Goal: Information Seeking & Learning: Learn about a topic

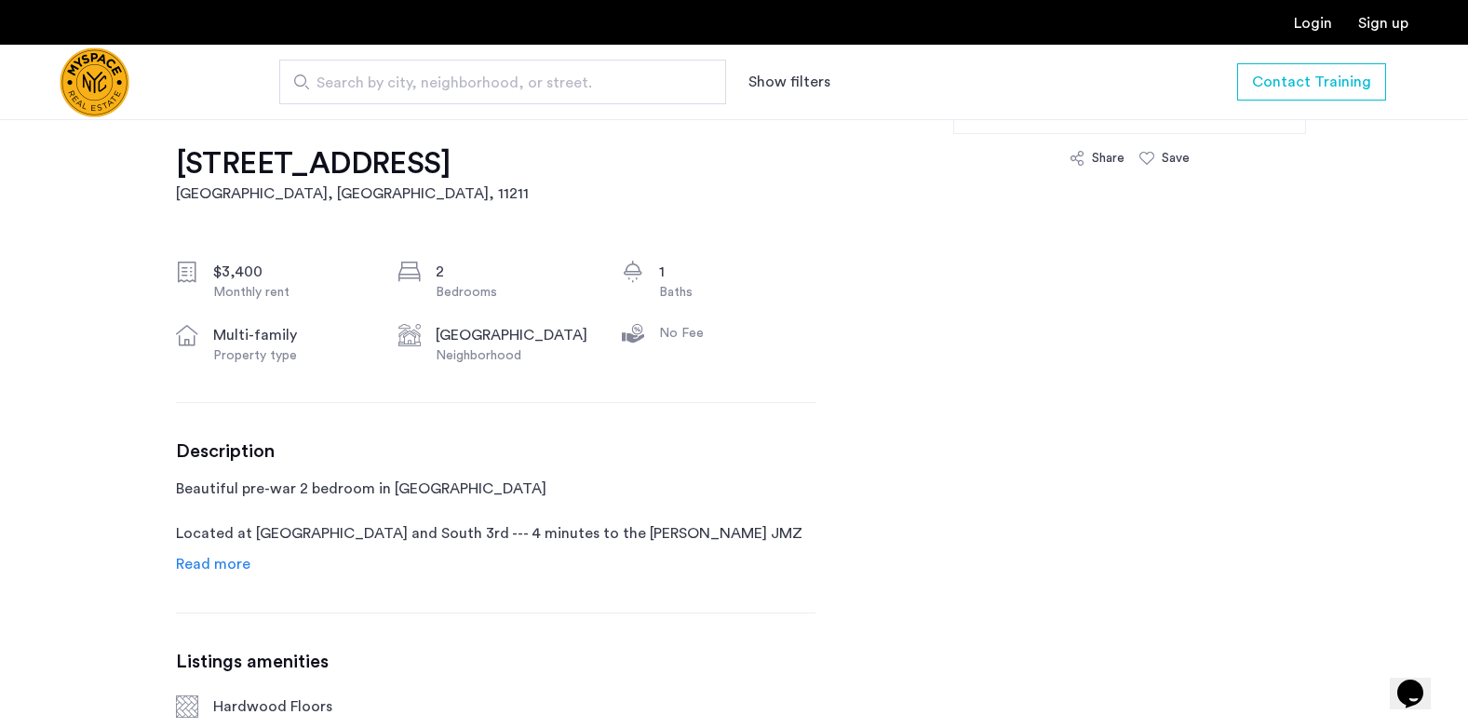
scroll to position [633, 0]
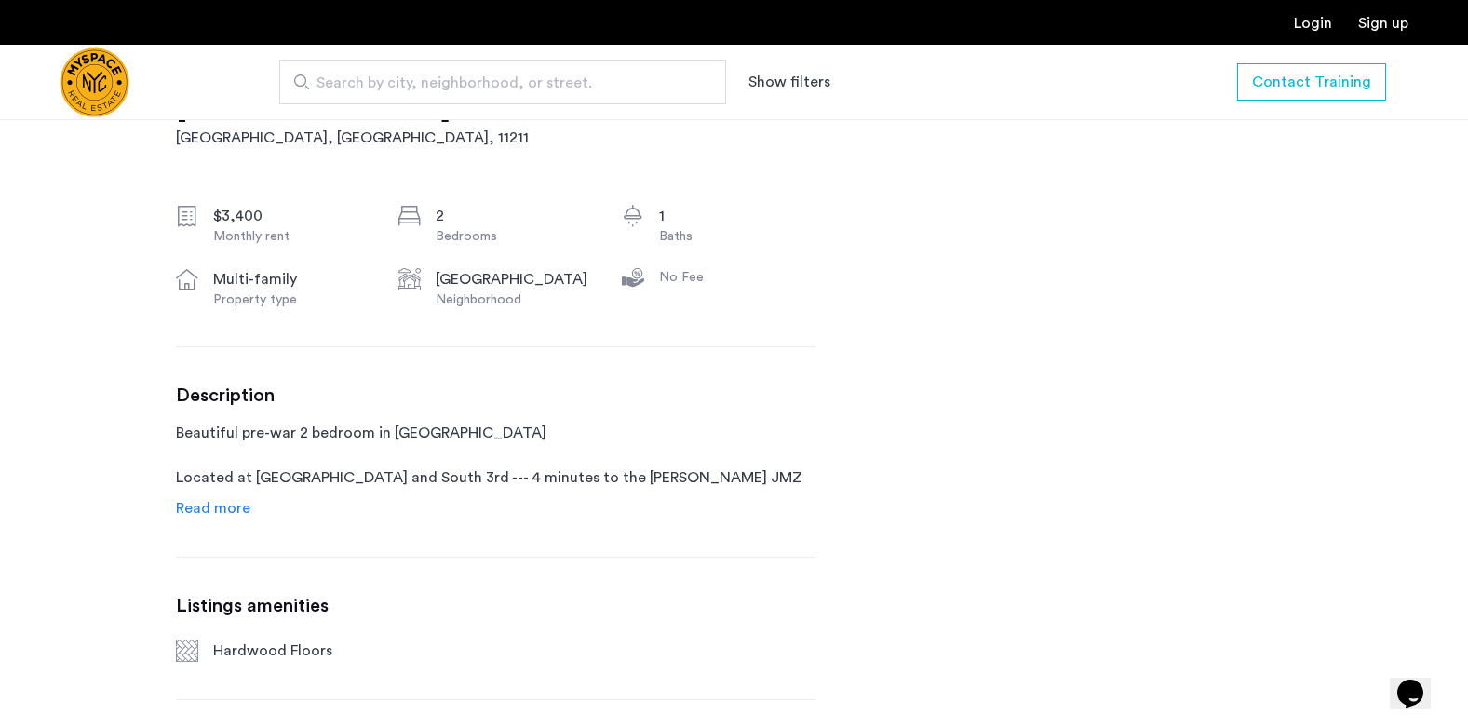
click at [210, 504] on span "Read more" at bounding box center [213, 508] width 74 height 15
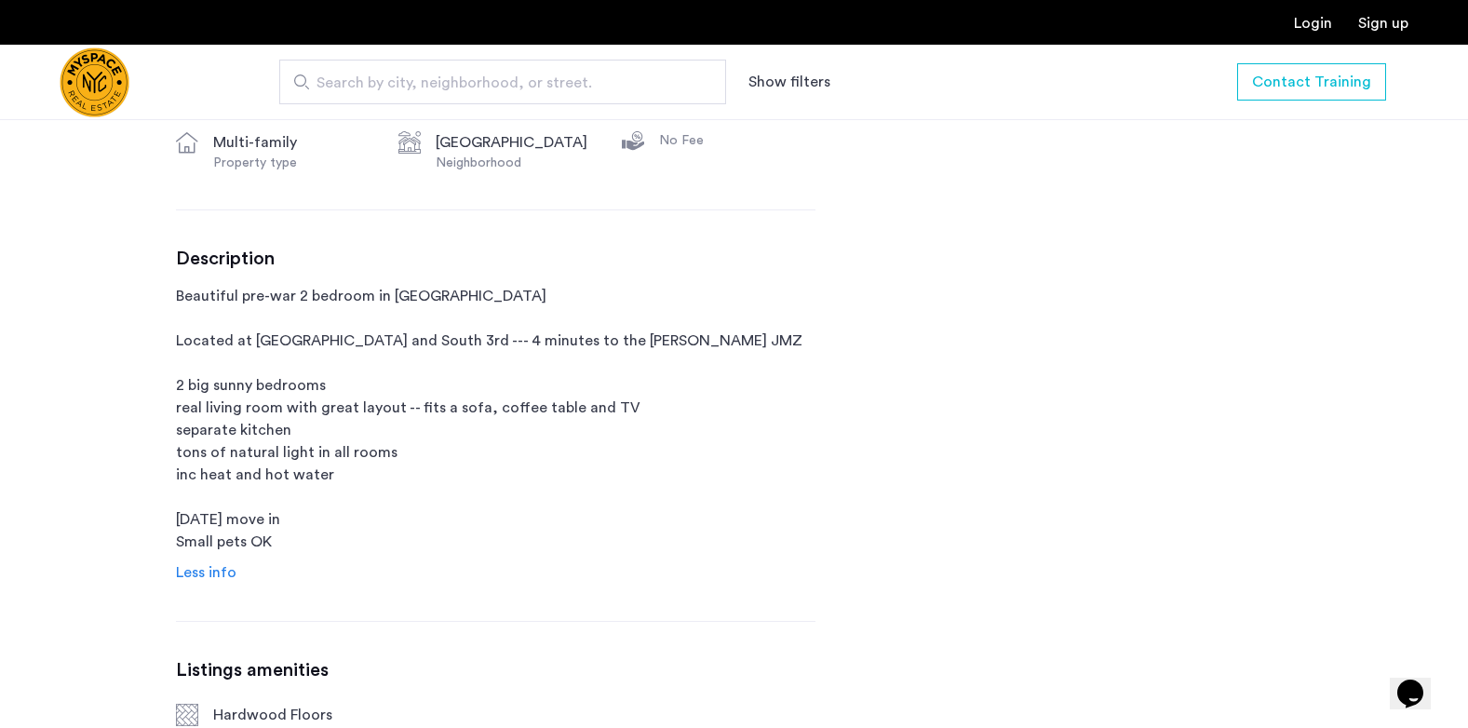
scroll to position [794, 0]
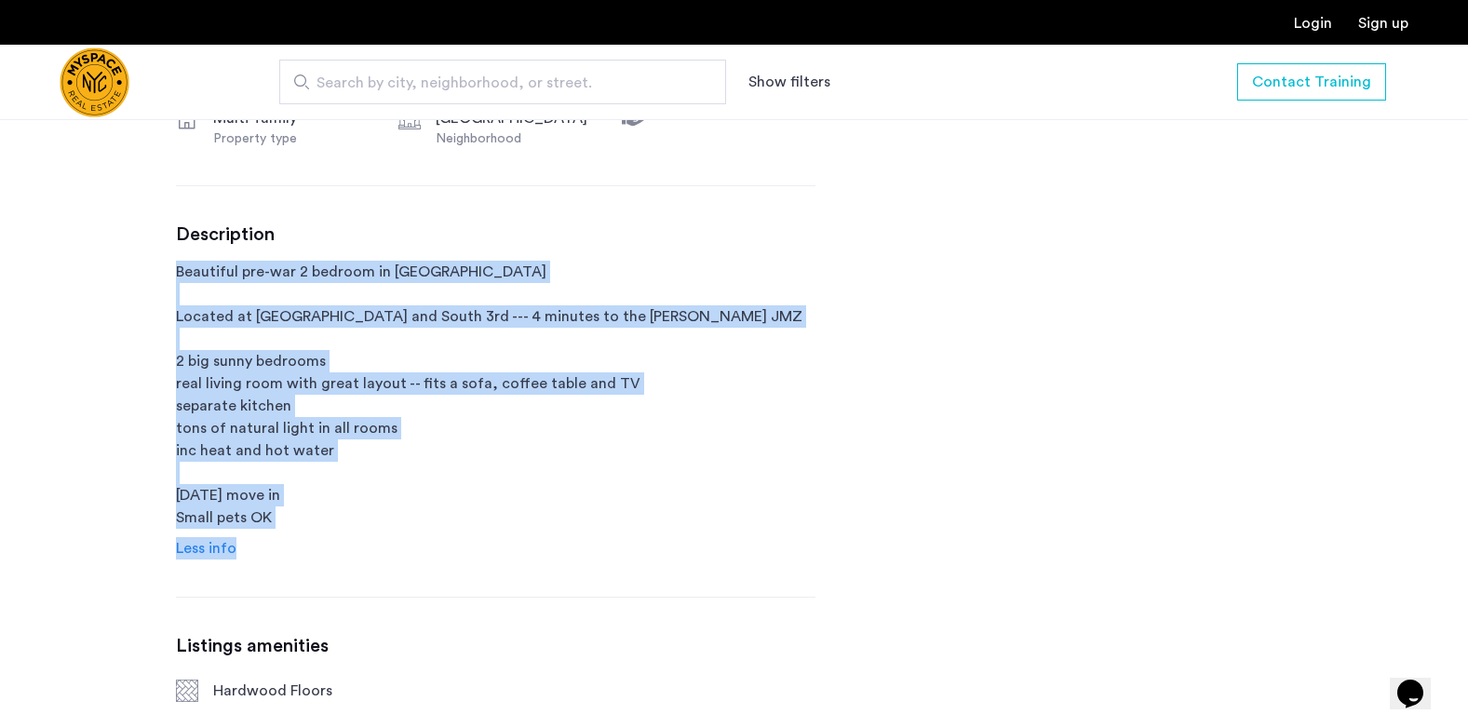
drag, startPoint x: 175, startPoint y: 269, endPoint x: 504, endPoint y: 534, distance: 422.4
click at [504, 534] on div "Description Beautiful pre-war 2 bedroom in Prime Williamsburg Located at Roebli…" at bounding box center [496, 391] width 640 height 336
copy div "Beautiful pre-war 2 bedroom in Prime Williamsburg Located at Roebling and South…"
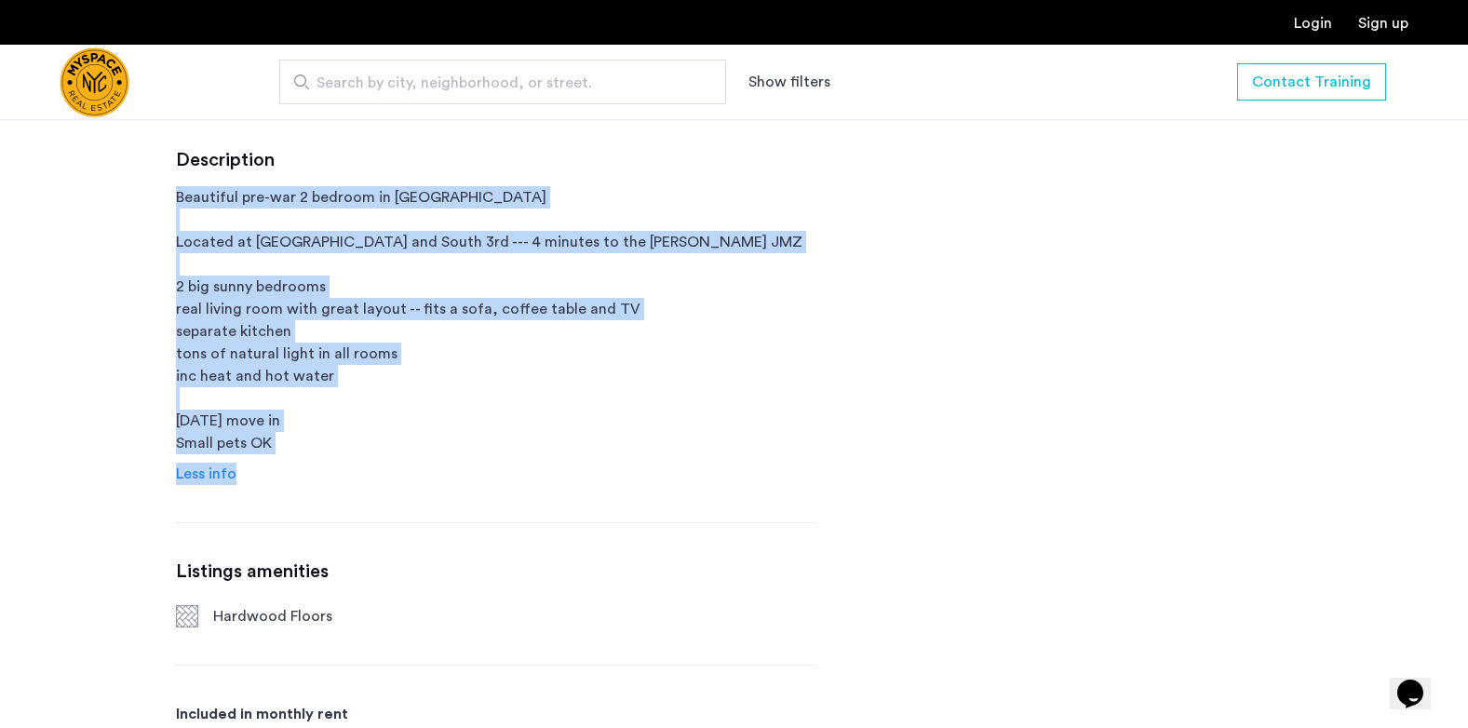
scroll to position [831, 0]
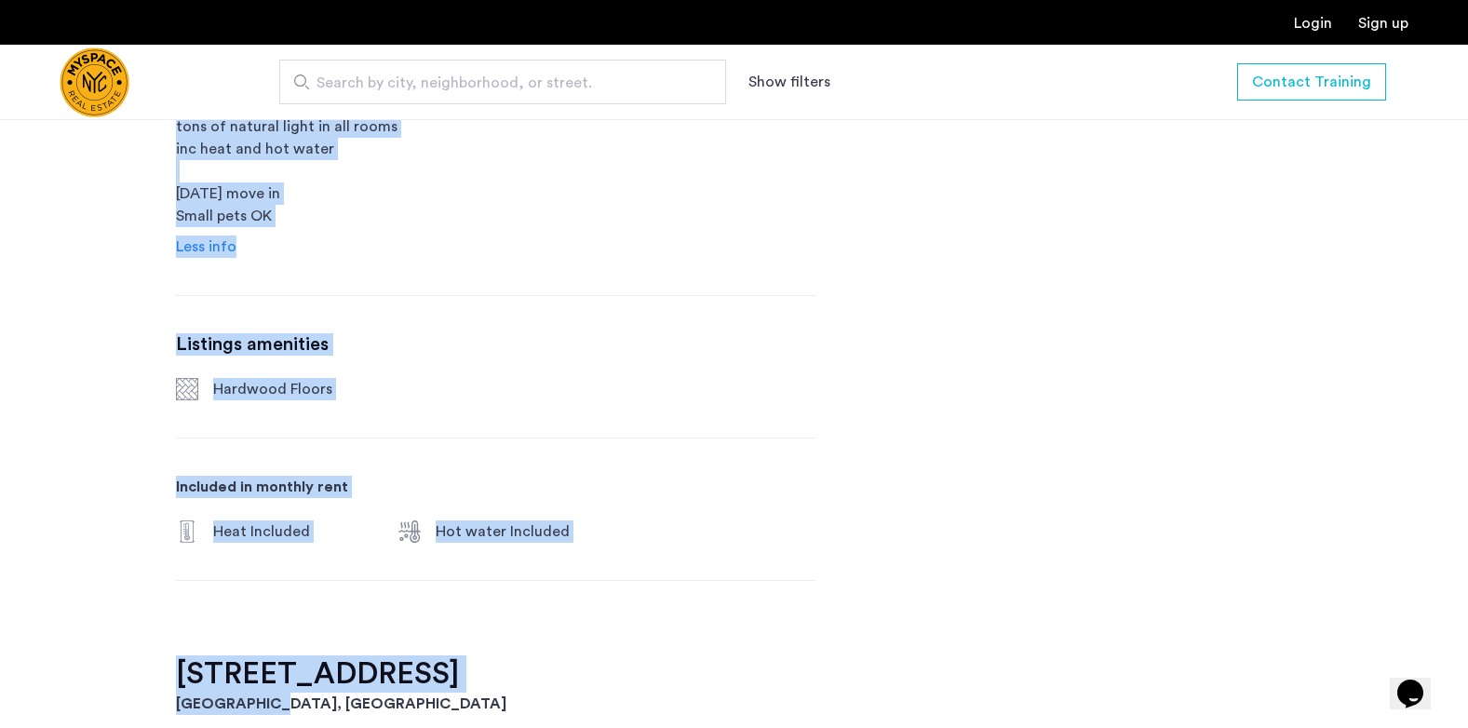
scroll to position [1100, 0]
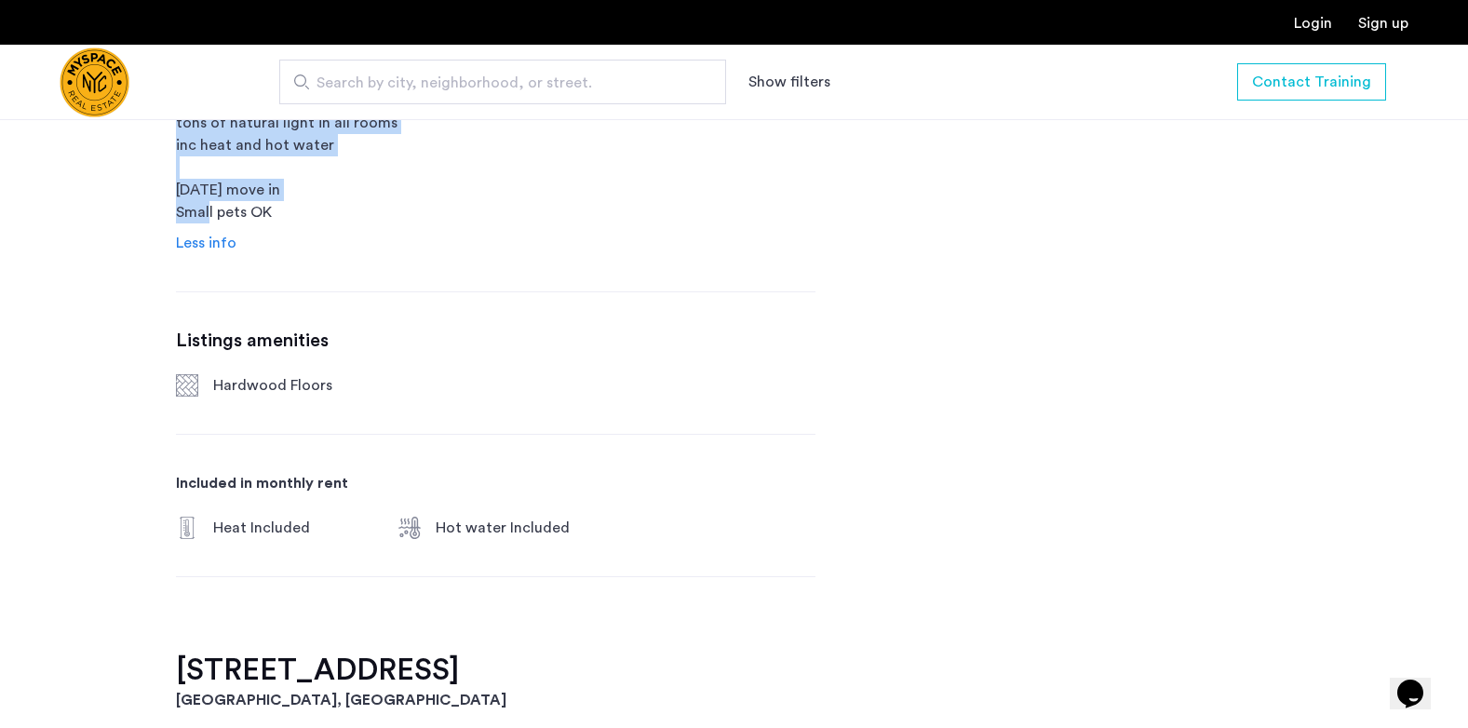
drag, startPoint x: 158, startPoint y: 232, endPoint x: 607, endPoint y: 211, distance: 449.3
click at [607, 211] on div "244 Roebling St, Unit 21 Brooklyn, NY , 11211 $3,400 Monthly rent 2 Bedrooms 1 …" at bounding box center [734, 724] width 1173 height 2292
copy p "Beautiful pre-war 2 bedroom in Prime Williamsburg Located at Roebling and South…"
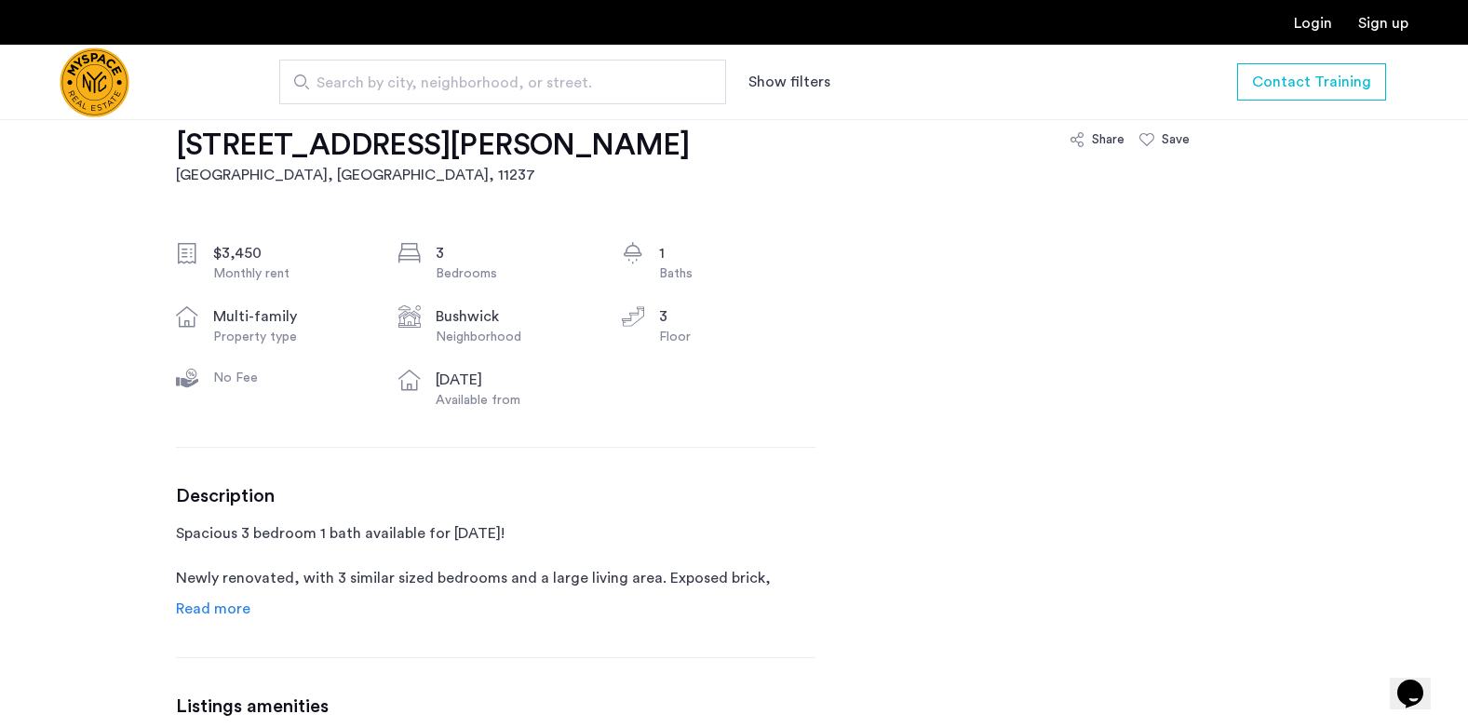
scroll to position [633, 0]
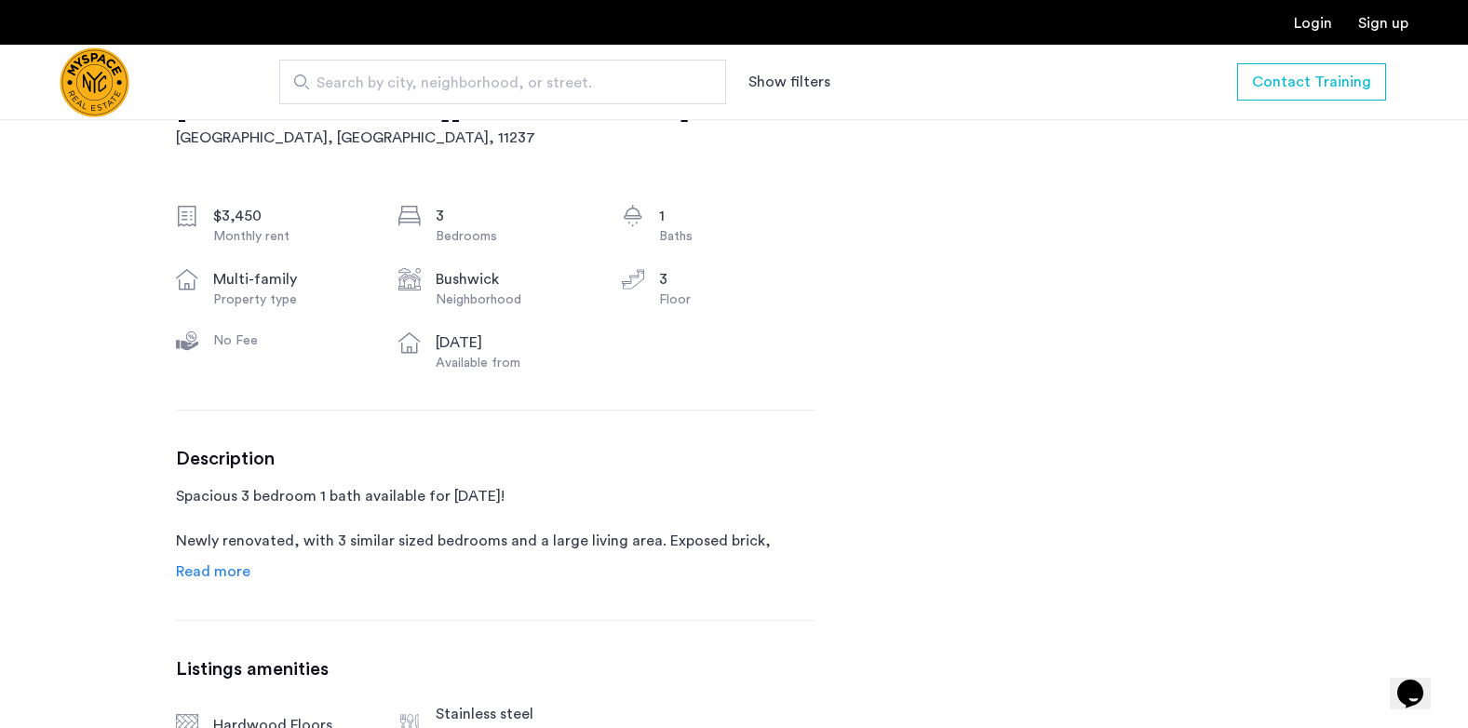
click at [231, 571] on span "Read more" at bounding box center [213, 571] width 74 height 15
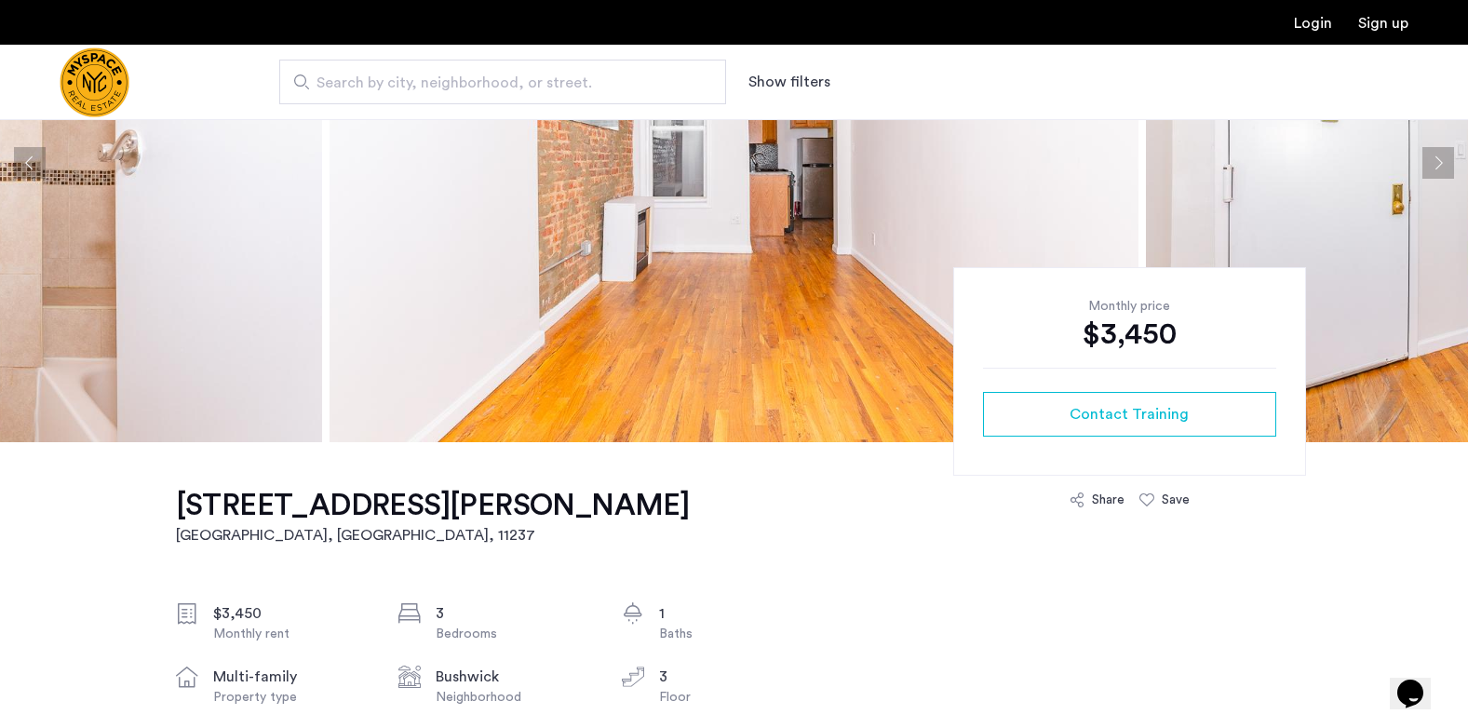
scroll to position [0, 0]
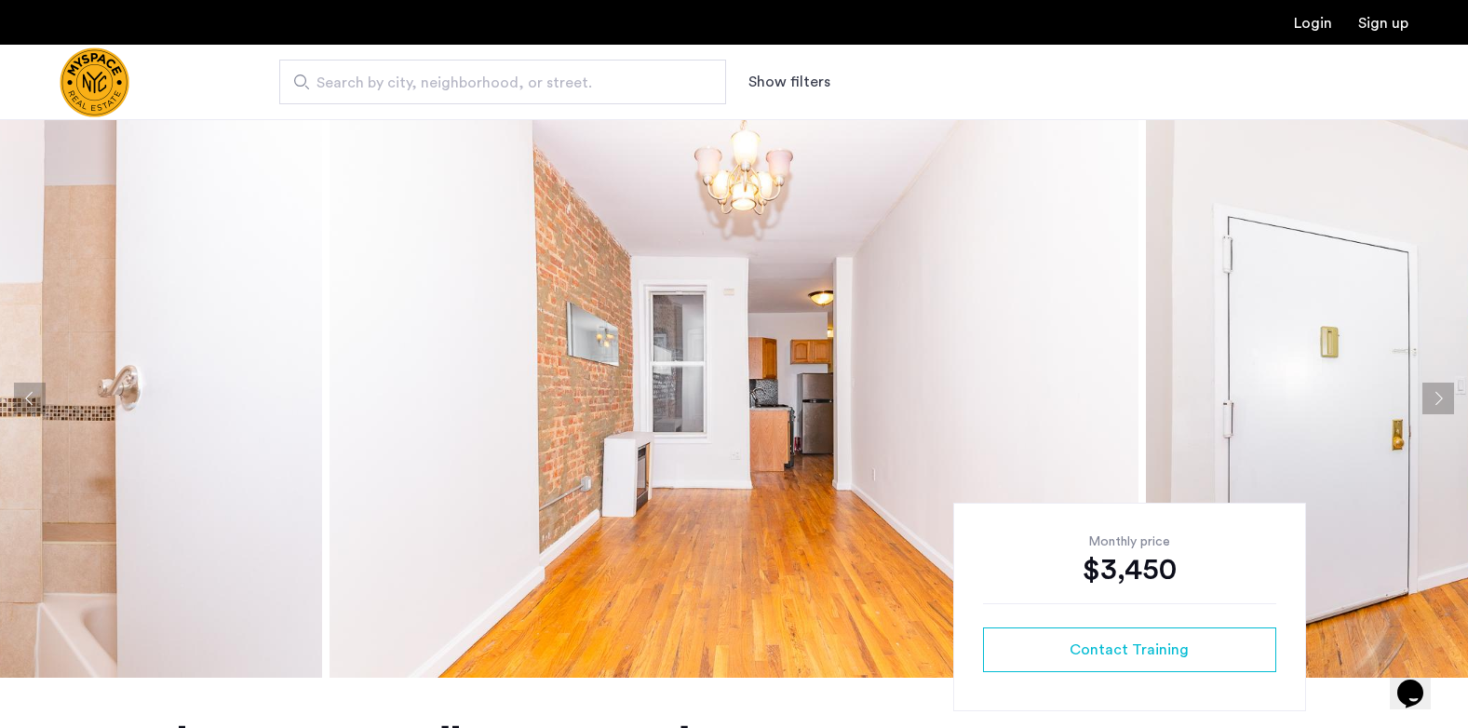
click at [1424, 401] on button "Next apartment" at bounding box center [1439, 399] width 32 height 32
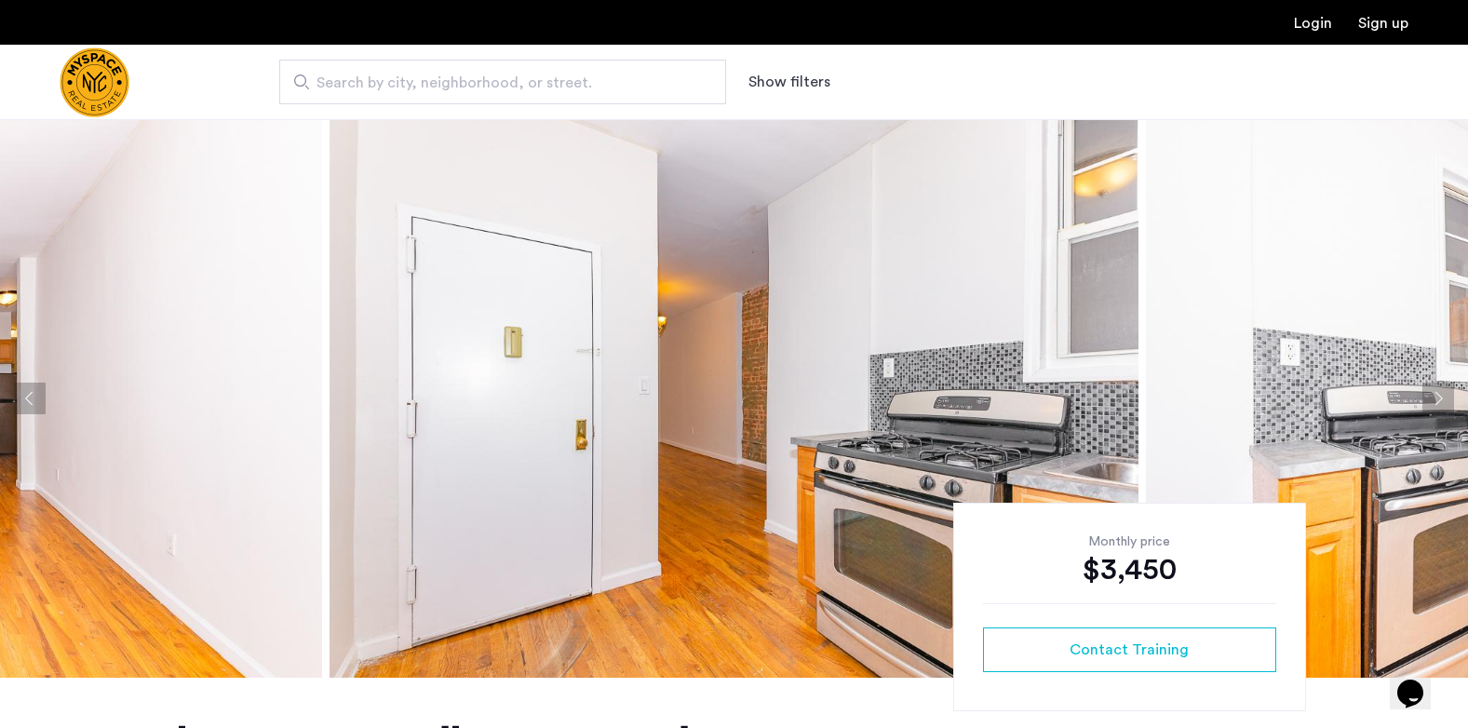
click at [1424, 401] on button "Next apartment" at bounding box center [1439, 399] width 32 height 32
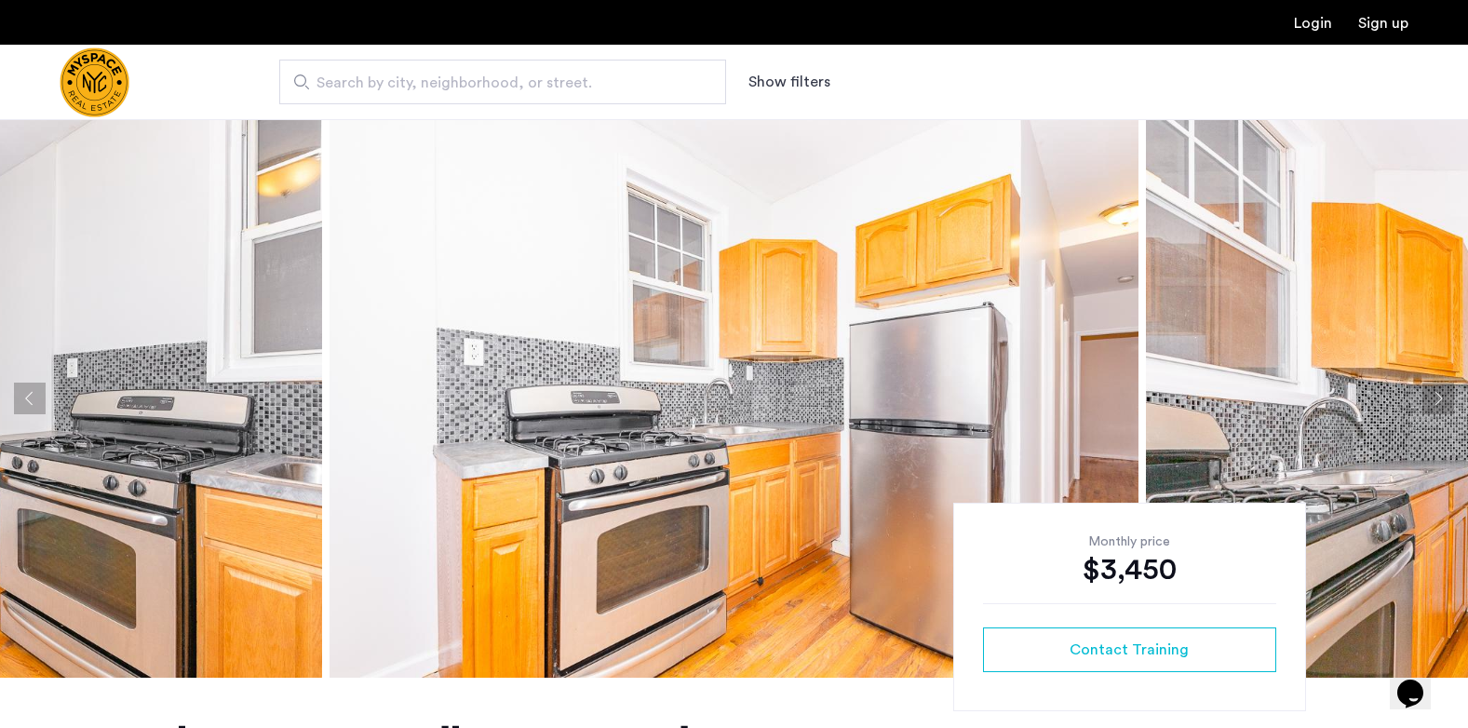
click at [1424, 401] on button "Next apartment" at bounding box center [1439, 399] width 32 height 32
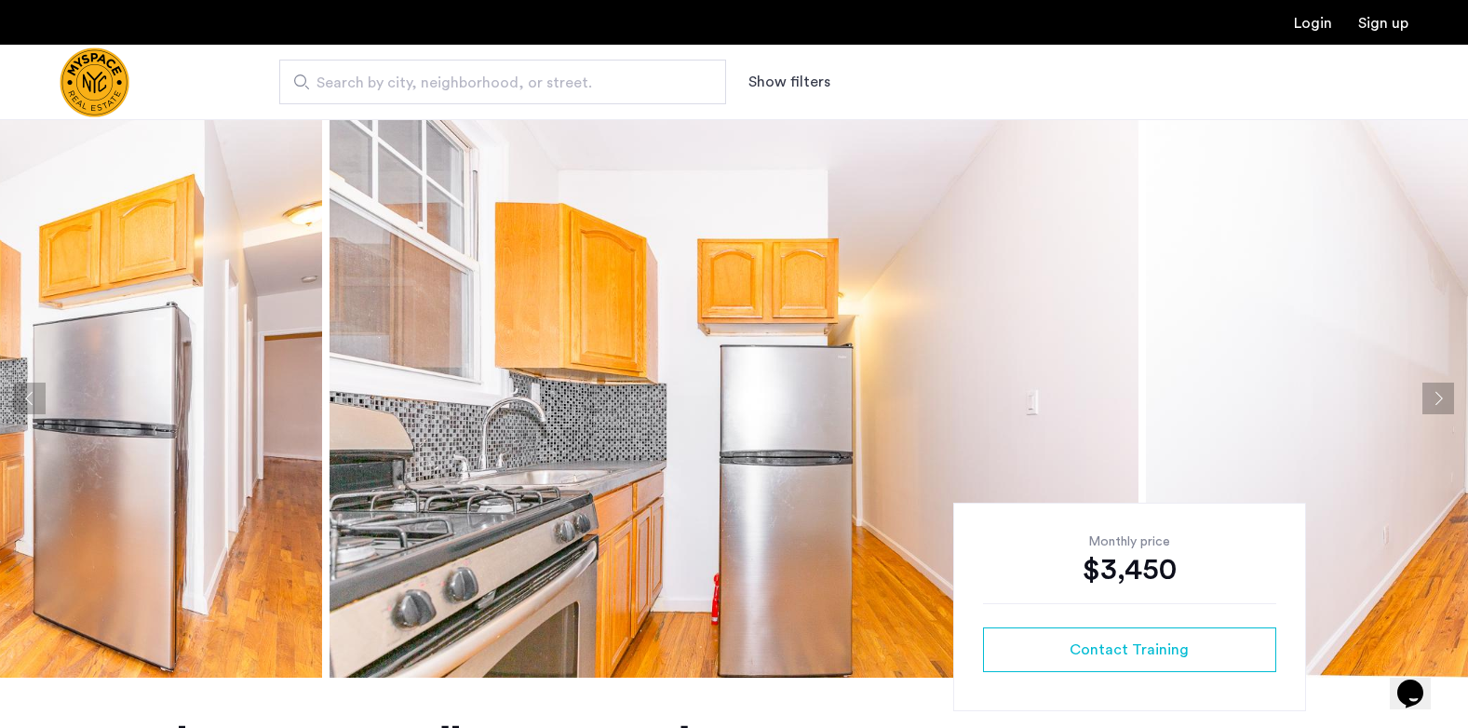
click at [1424, 401] on button "Next apartment" at bounding box center [1439, 399] width 32 height 32
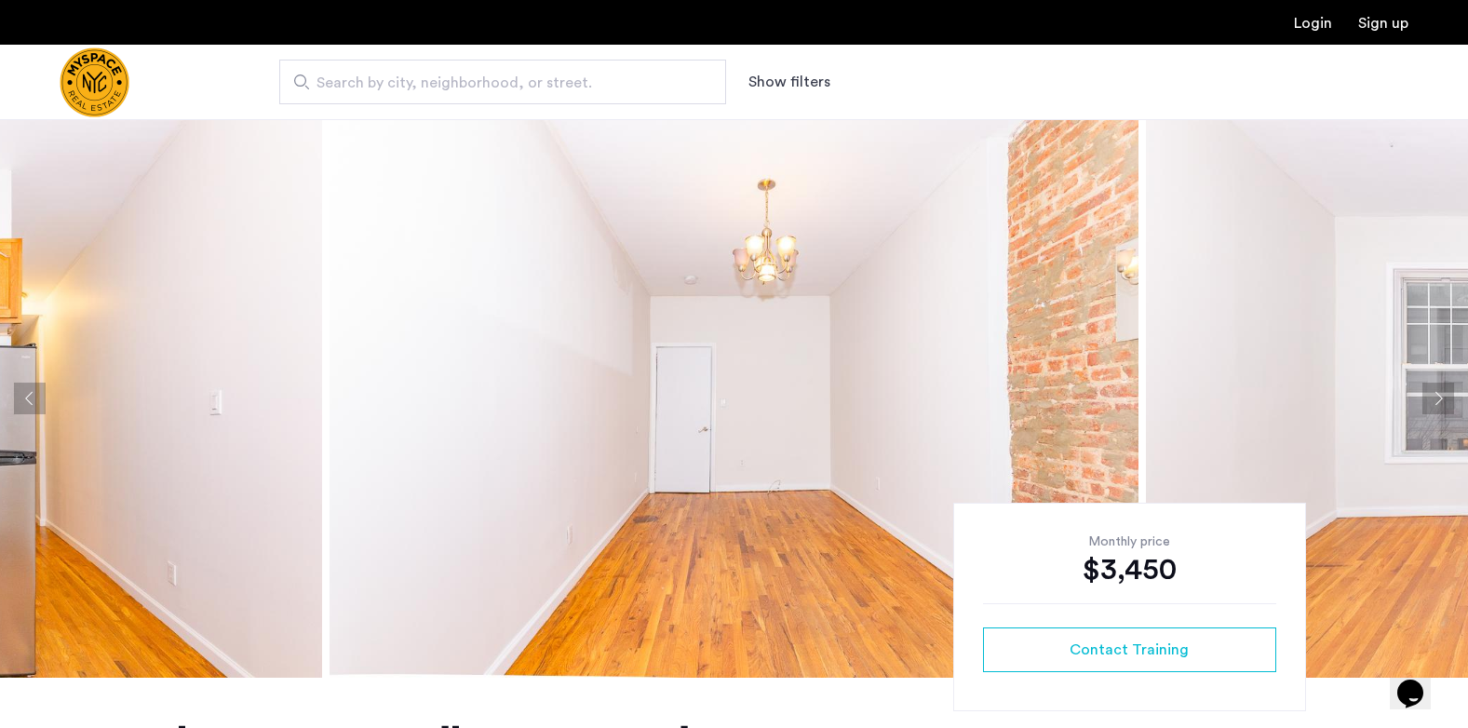
click at [1424, 401] on button "Next apartment" at bounding box center [1439, 399] width 32 height 32
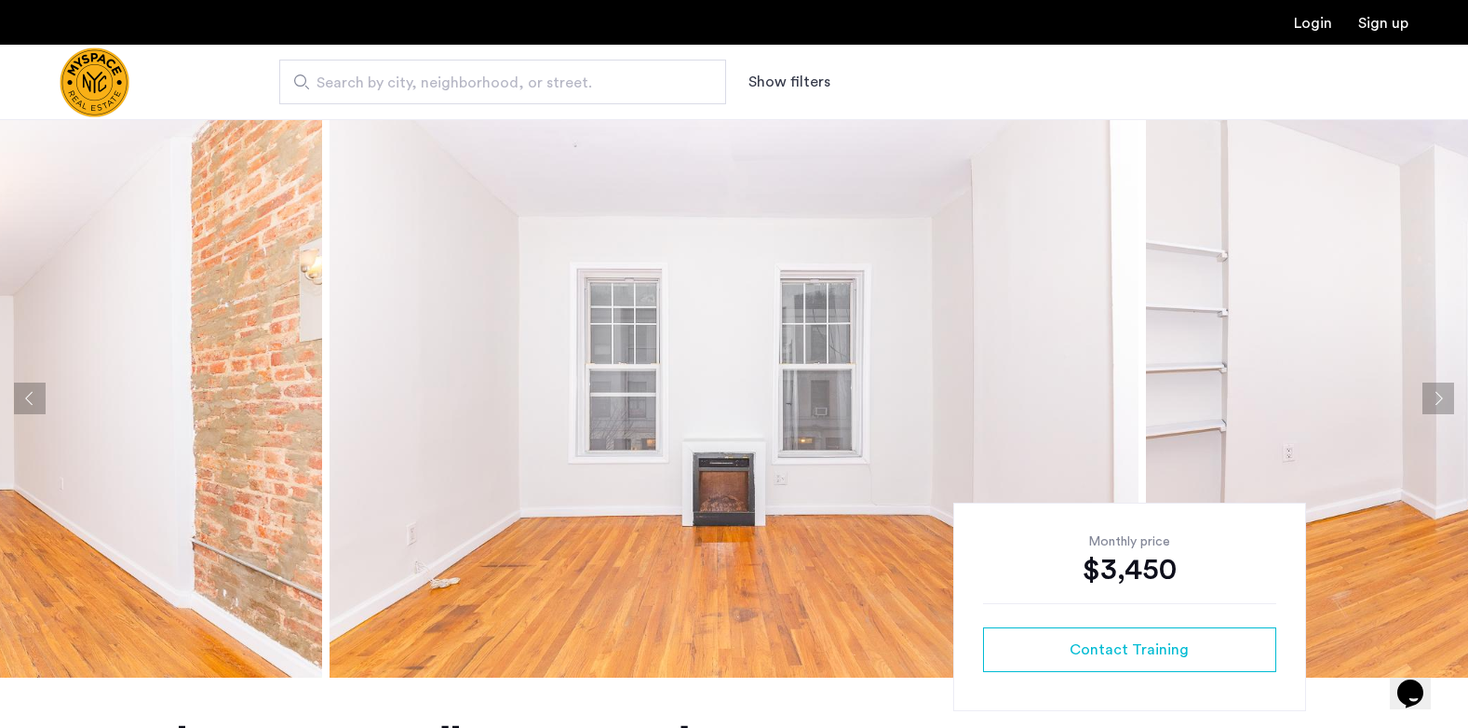
click at [1424, 401] on button "Next apartment" at bounding box center [1439, 399] width 32 height 32
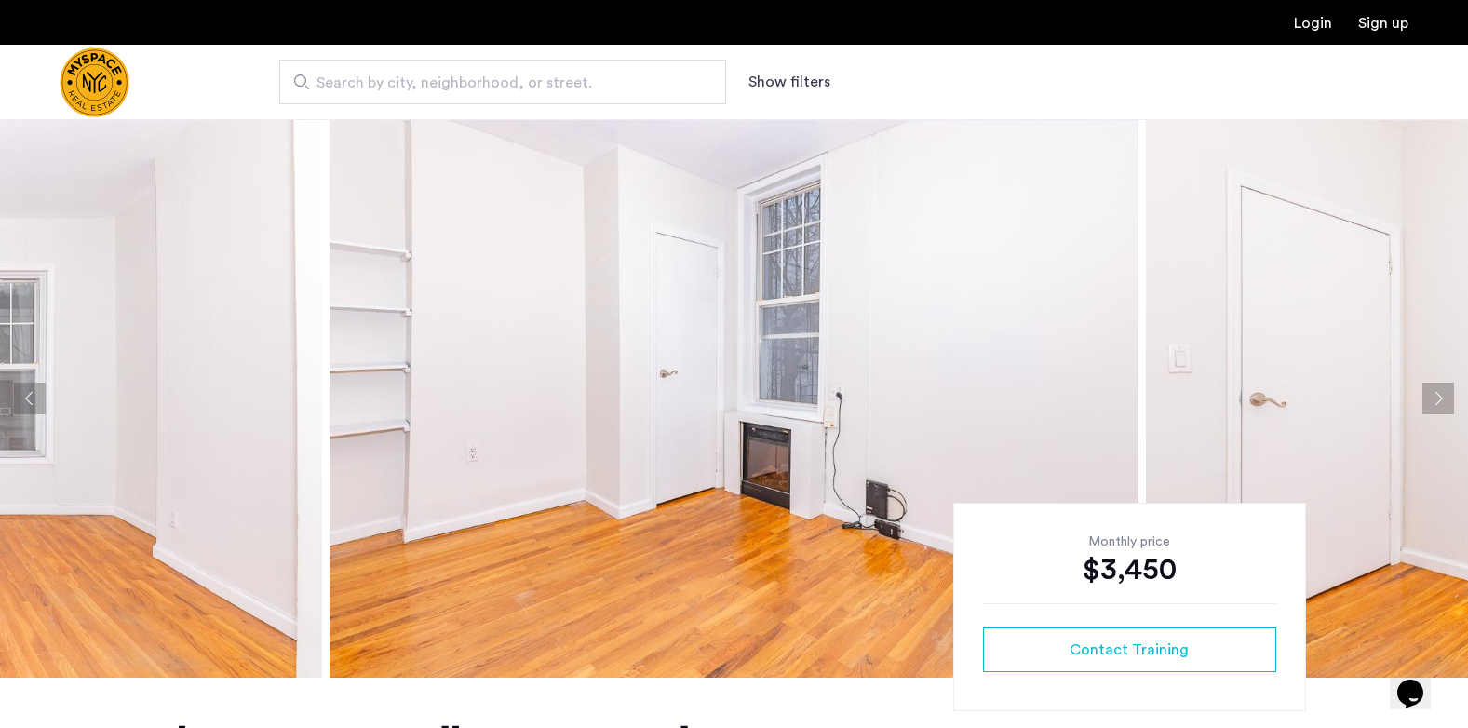
click at [1424, 401] on button "Next apartment" at bounding box center [1439, 399] width 32 height 32
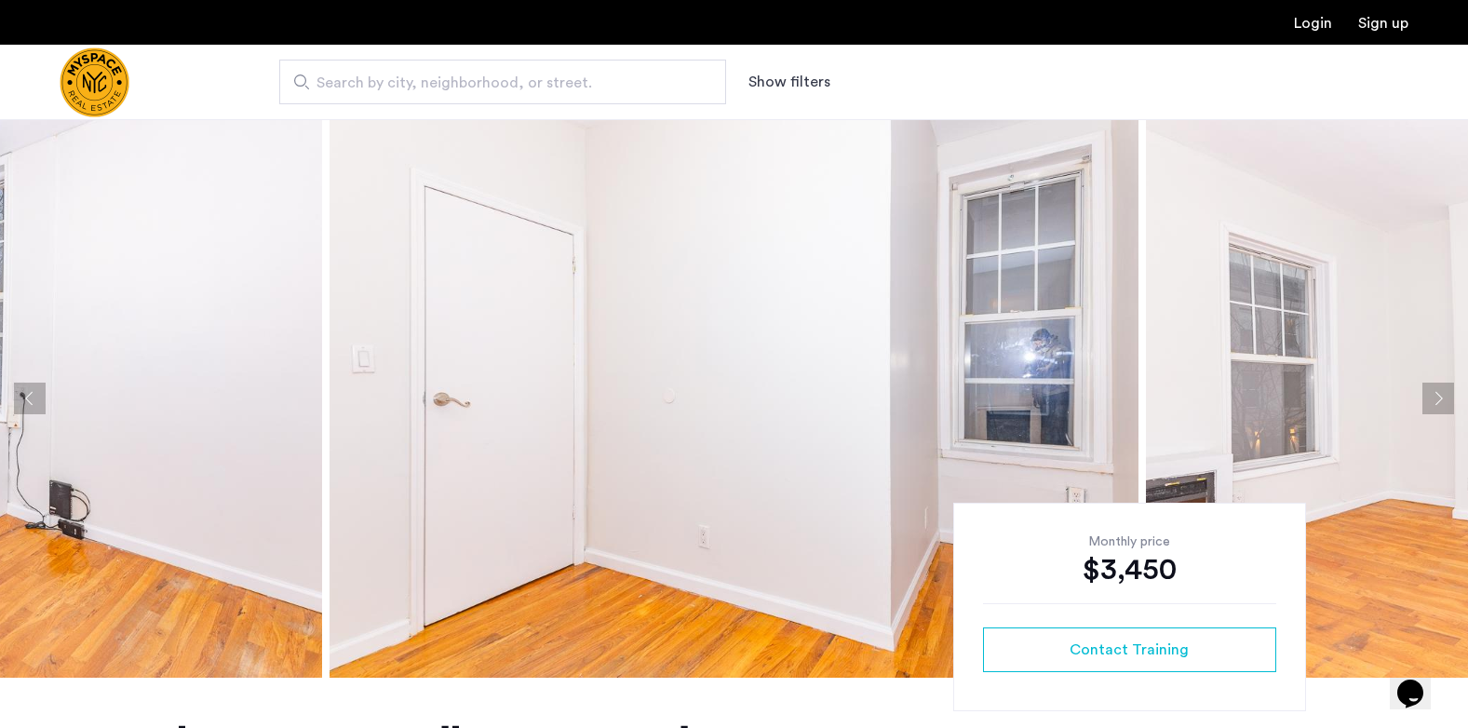
click at [1424, 401] on button "Next apartment" at bounding box center [1439, 399] width 32 height 32
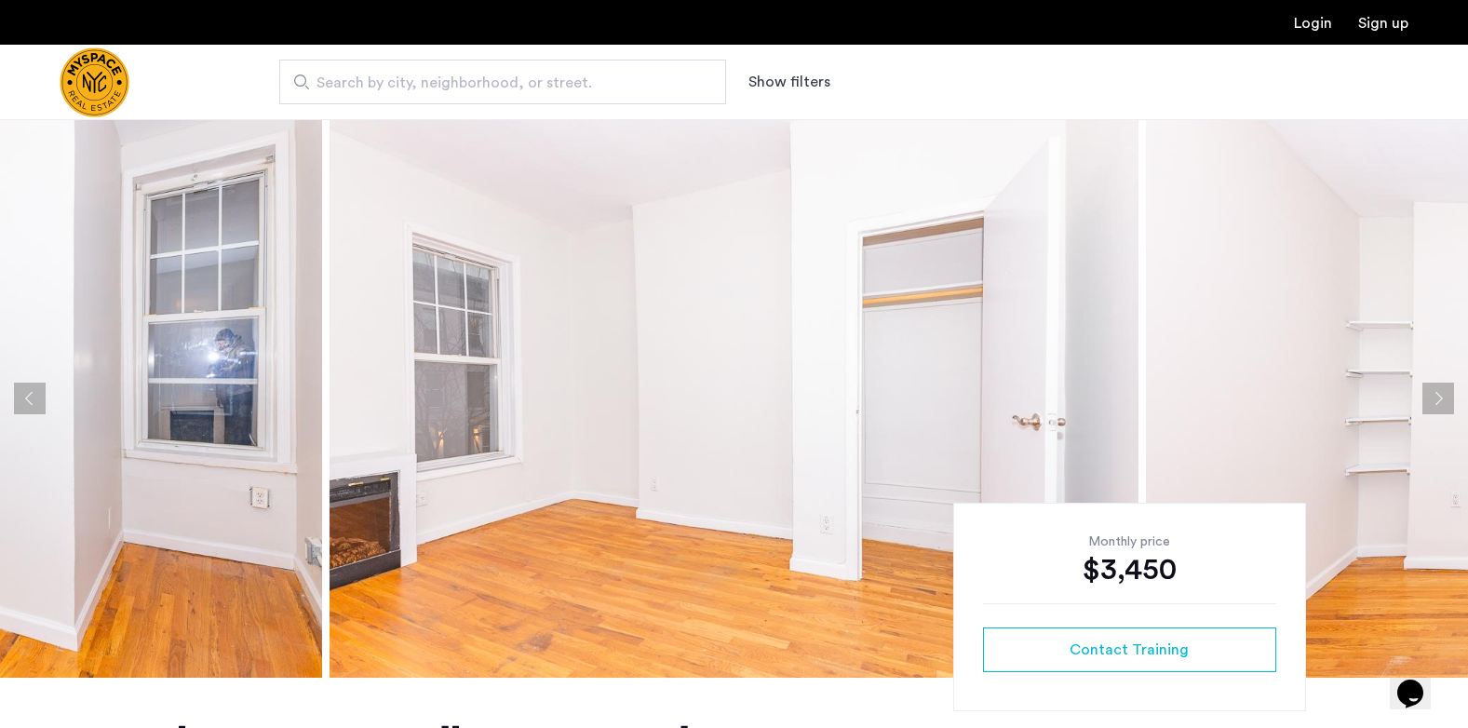
click at [1424, 401] on button "Next apartment" at bounding box center [1439, 399] width 32 height 32
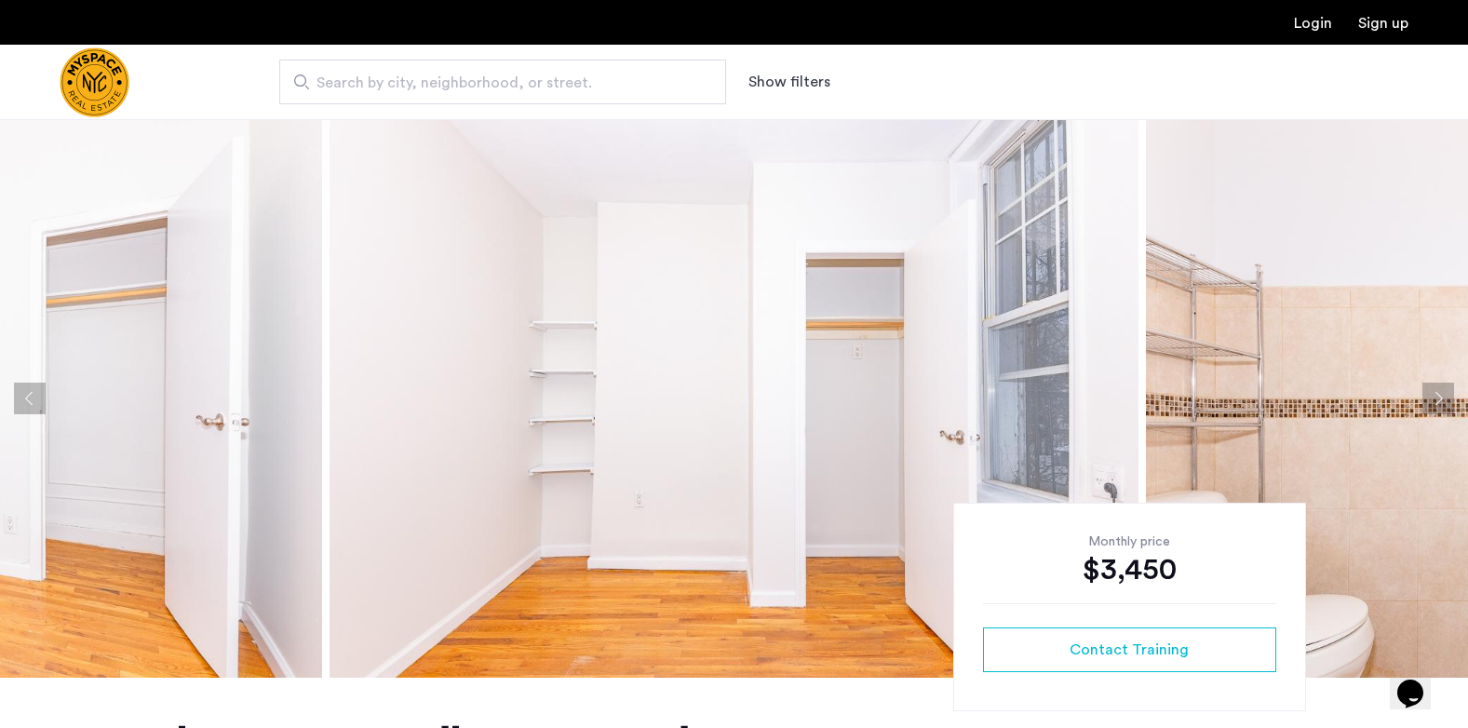
click at [1424, 401] on button "Next apartment" at bounding box center [1439, 399] width 32 height 32
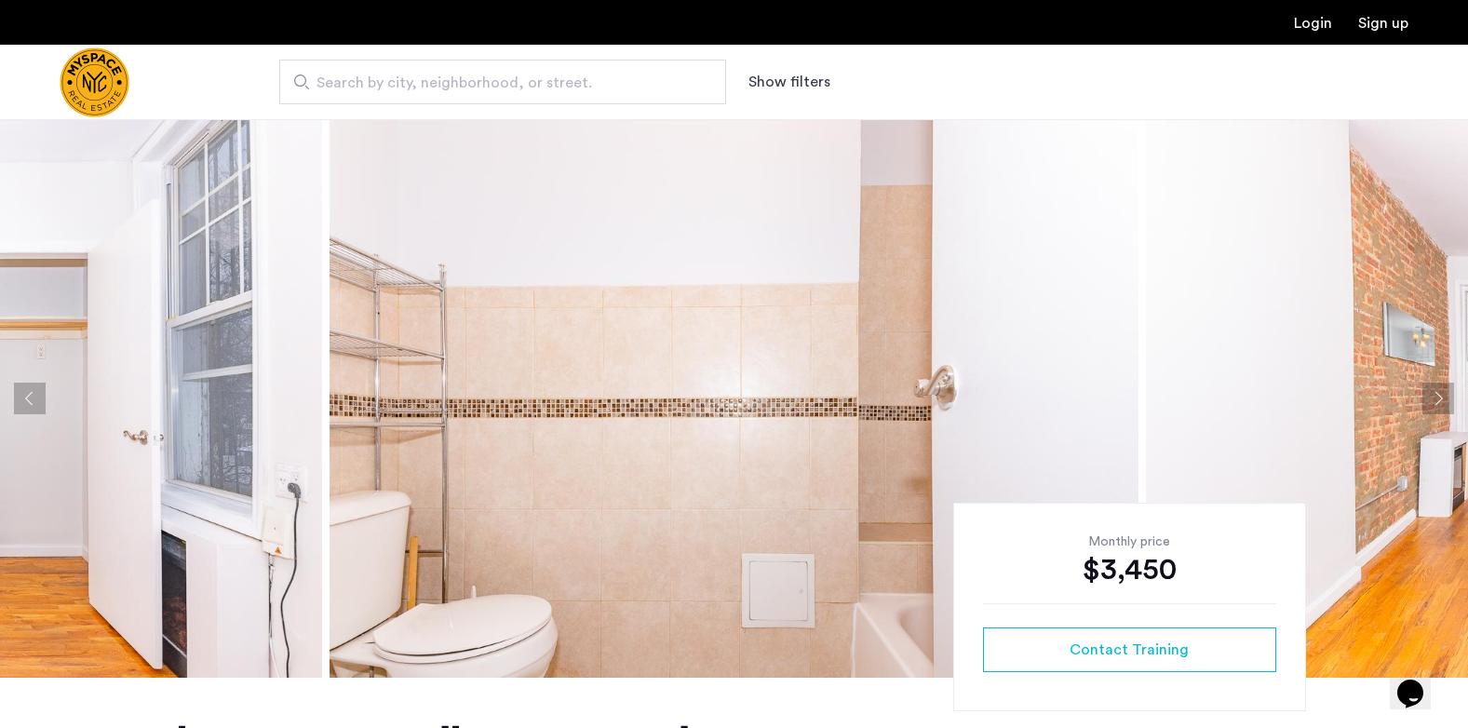
click at [1424, 401] on button "Next apartment" at bounding box center [1439, 399] width 32 height 32
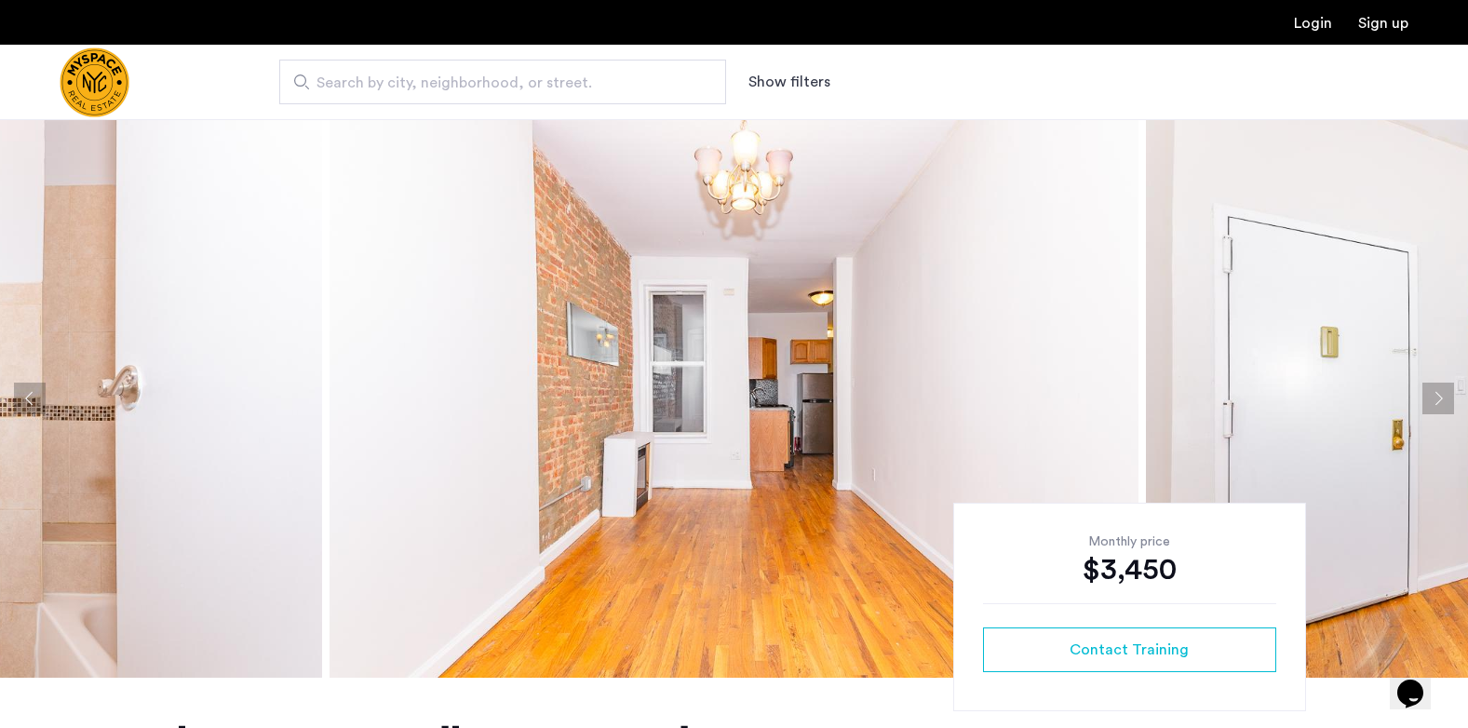
click at [1424, 401] on button "Next apartment" at bounding box center [1439, 399] width 32 height 32
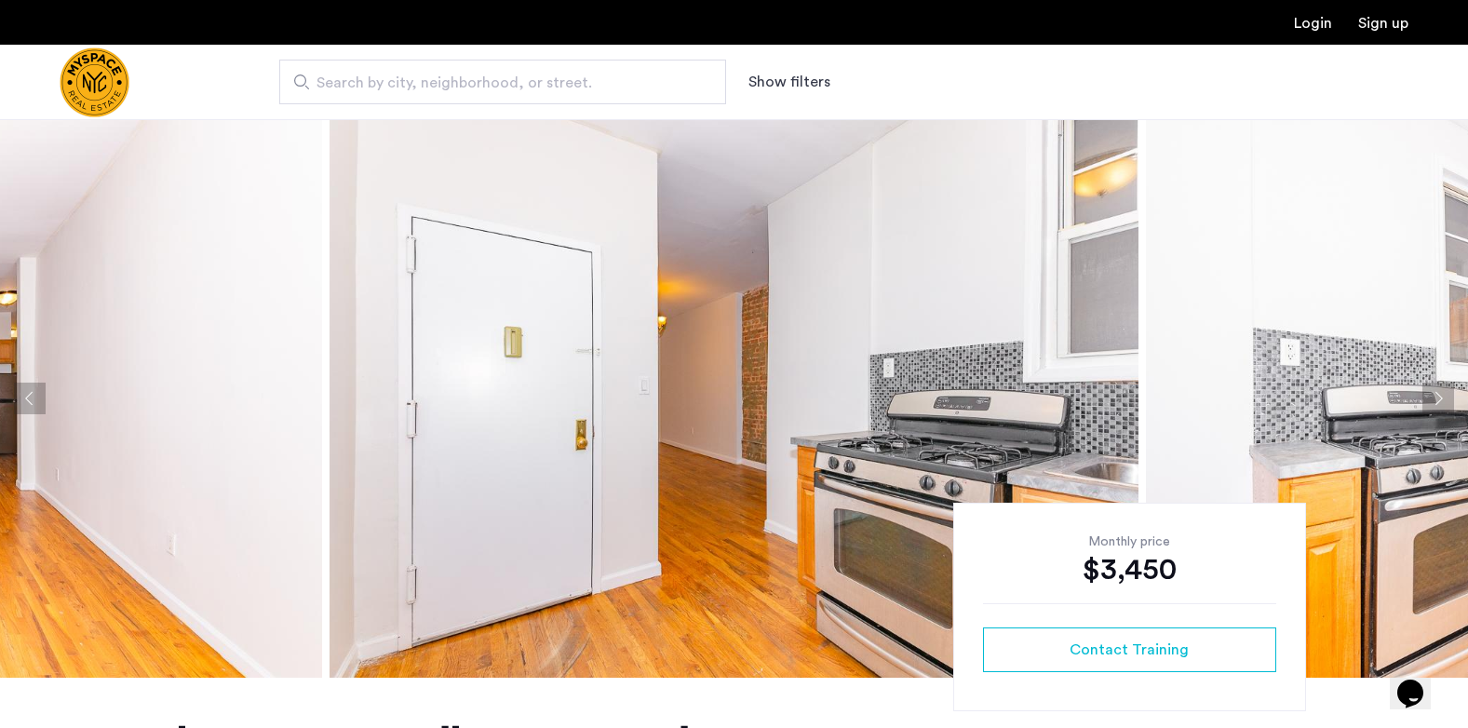
click at [1424, 401] on button "Next apartment" at bounding box center [1439, 399] width 32 height 32
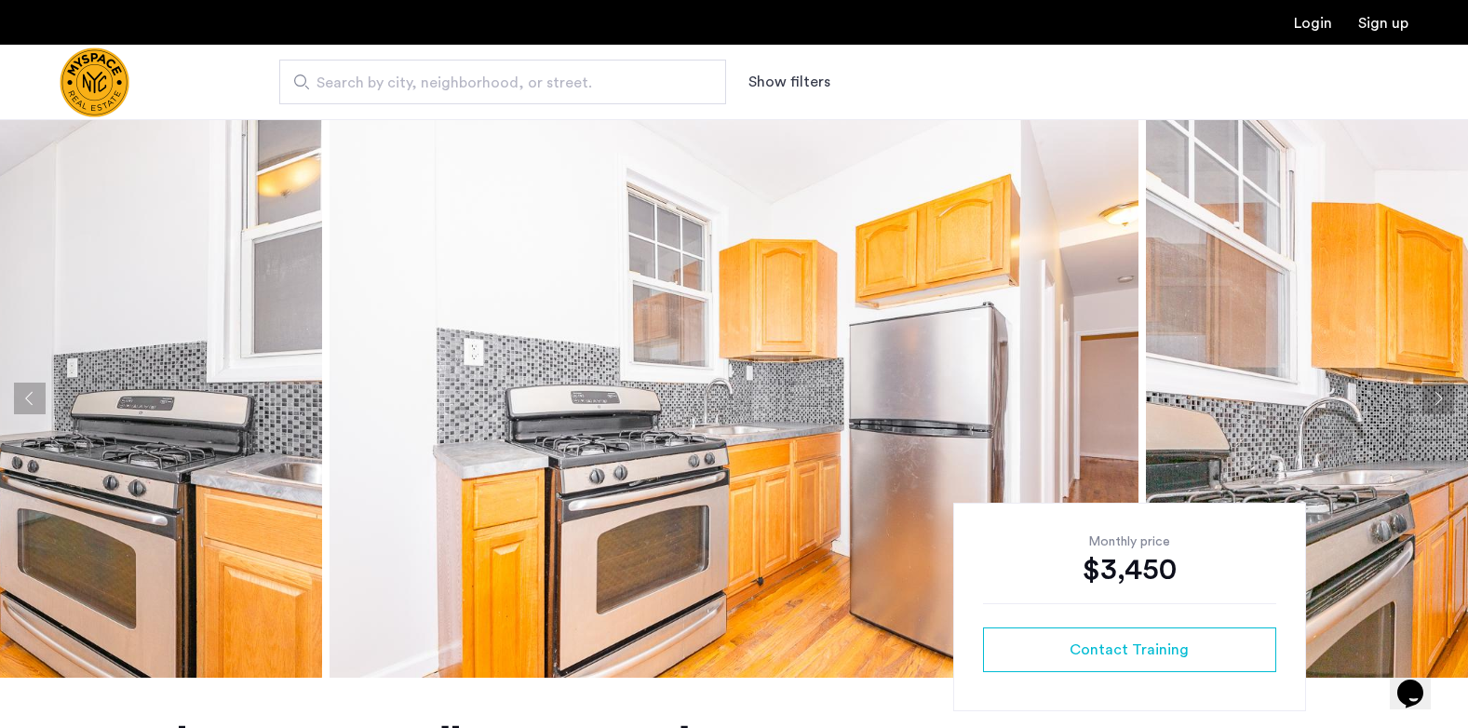
click at [1424, 401] on button "Next apartment" at bounding box center [1439, 399] width 32 height 32
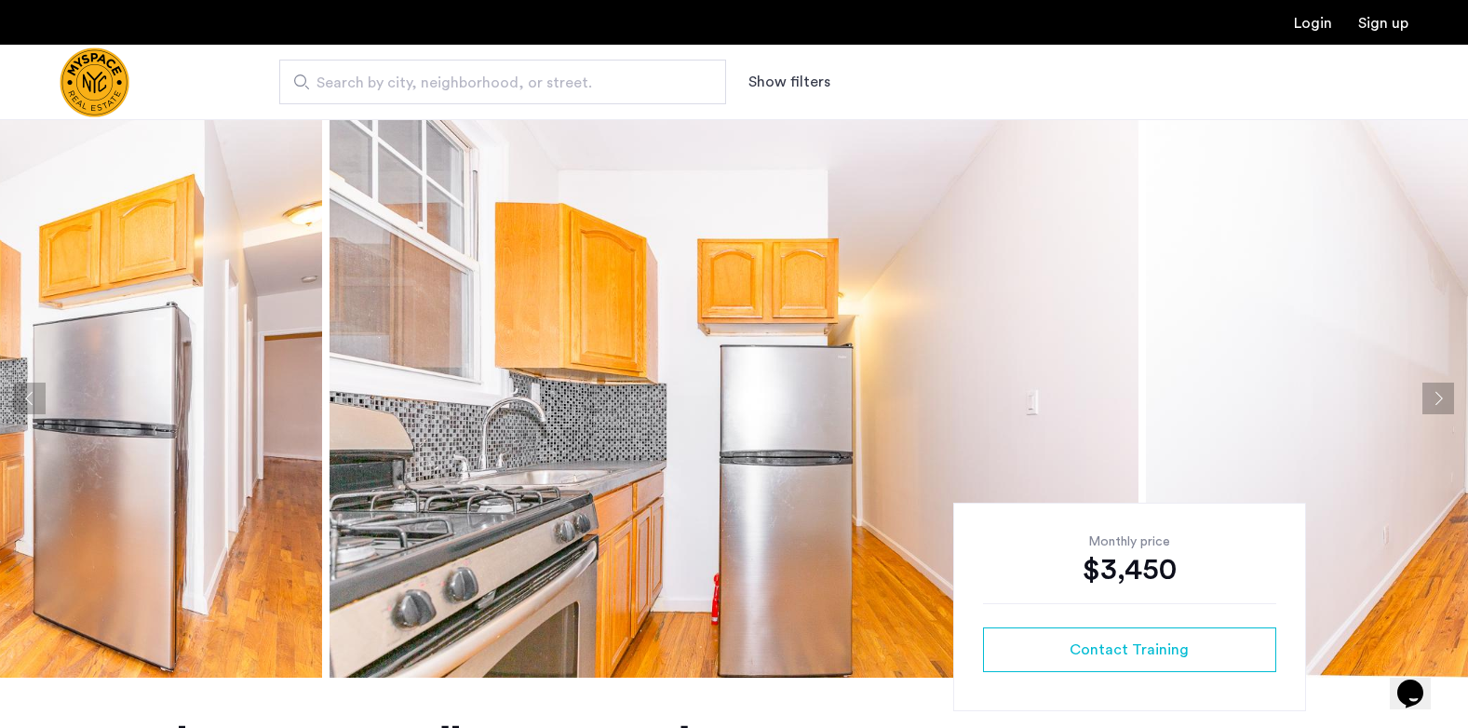
click at [1424, 401] on button "Next apartment" at bounding box center [1439, 399] width 32 height 32
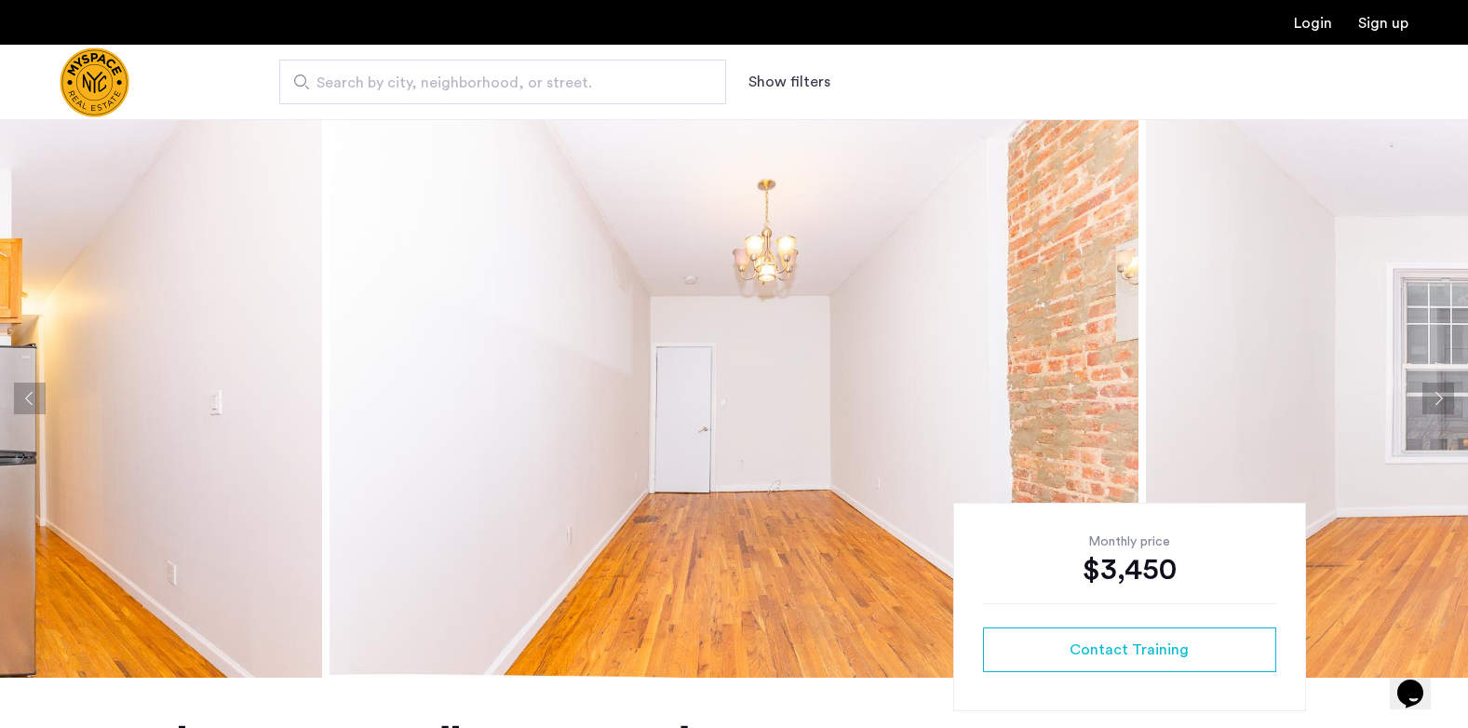
click at [1424, 401] on button "Next apartment" at bounding box center [1439, 399] width 32 height 32
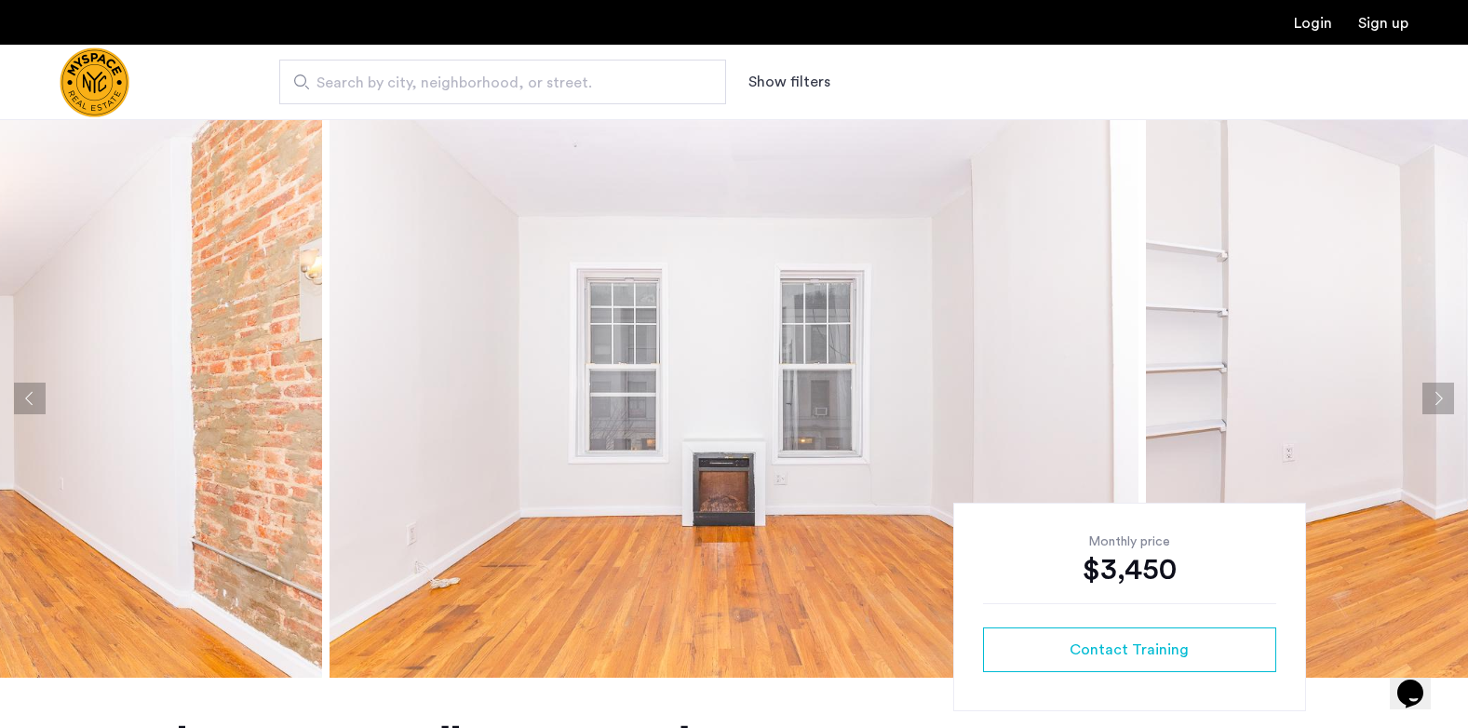
click at [1424, 401] on button "Next apartment" at bounding box center [1439, 399] width 32 height 32
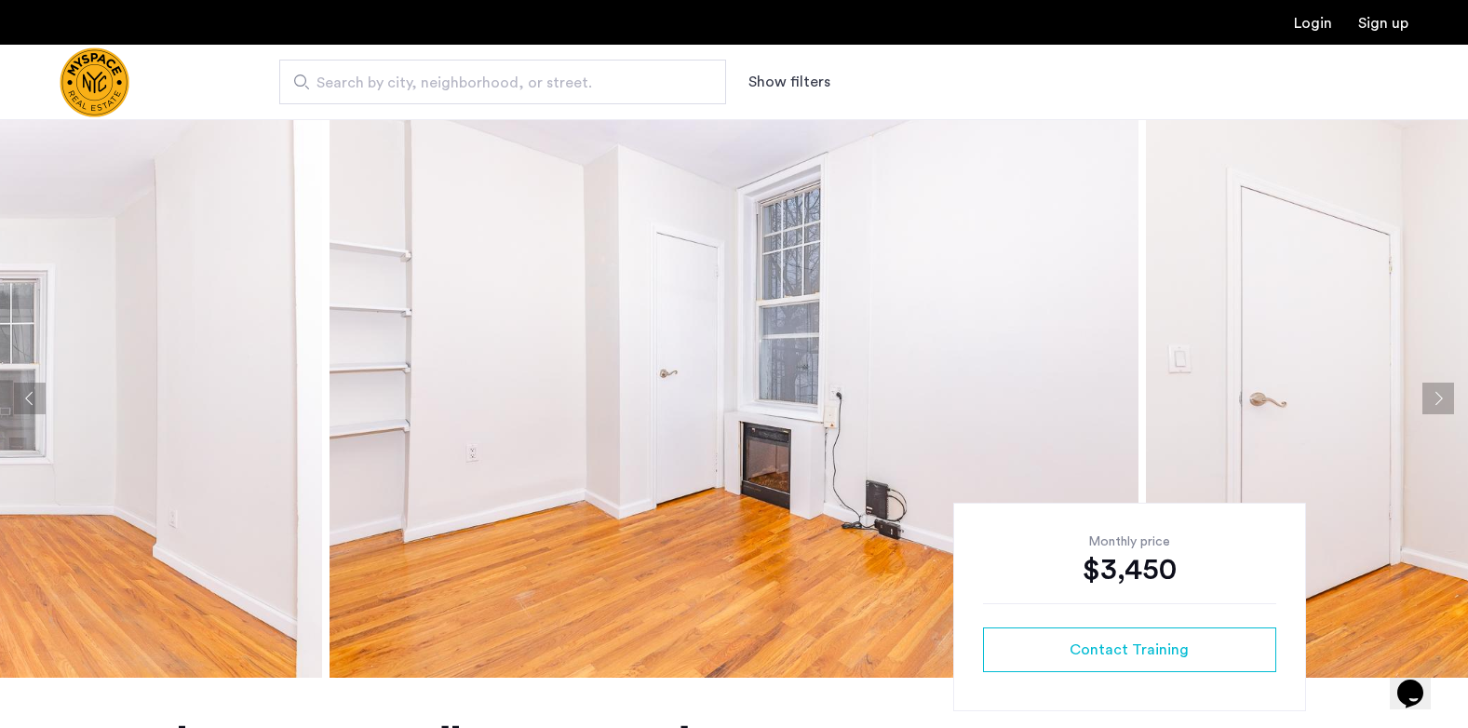
click at [1424, 401] on button "Next apartment" at bounding box center [1439, 399] width 32 height 32
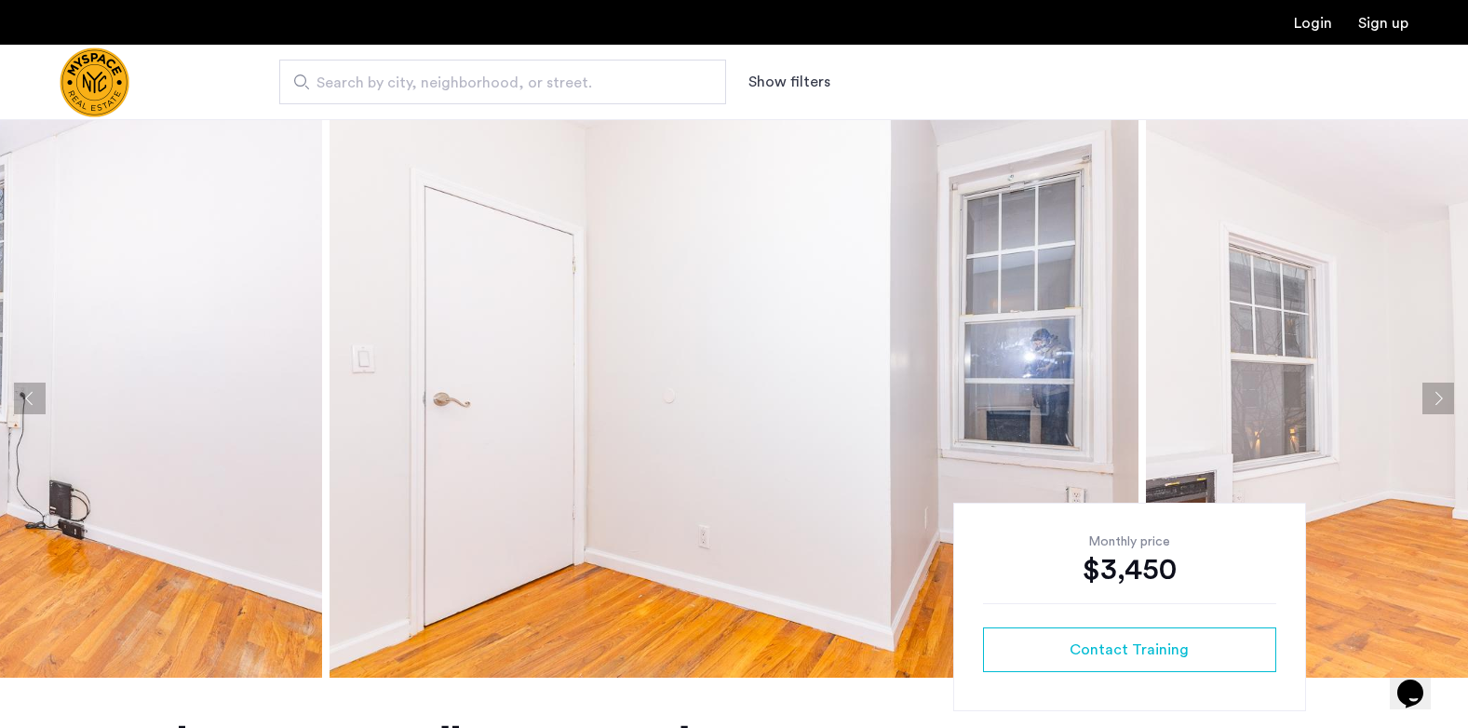
click at [1424, 401] on button "Next apartment" at bounding box center [1439, 399] width 32 height 32
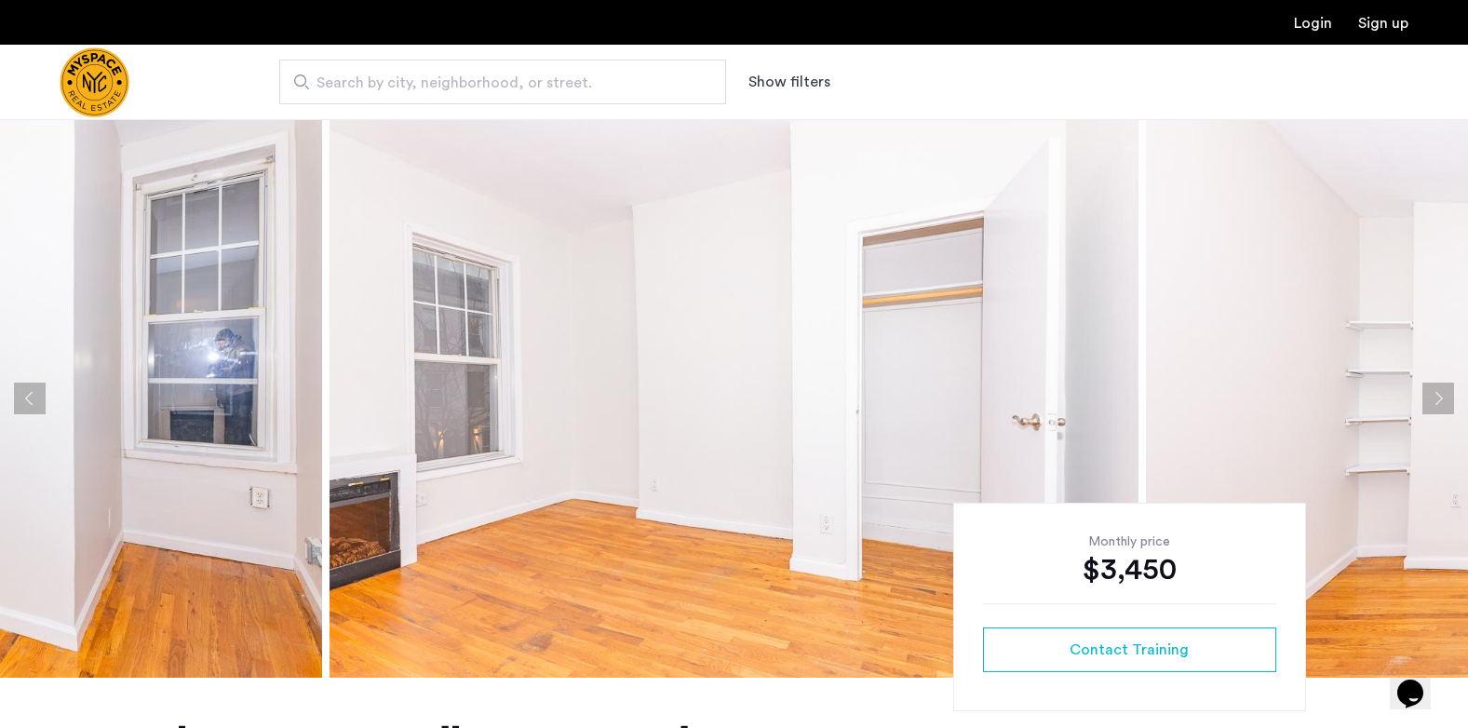
click at [1424, 401] on button "Next apartment" at bounding box center [1439, 399] width 32 height 32
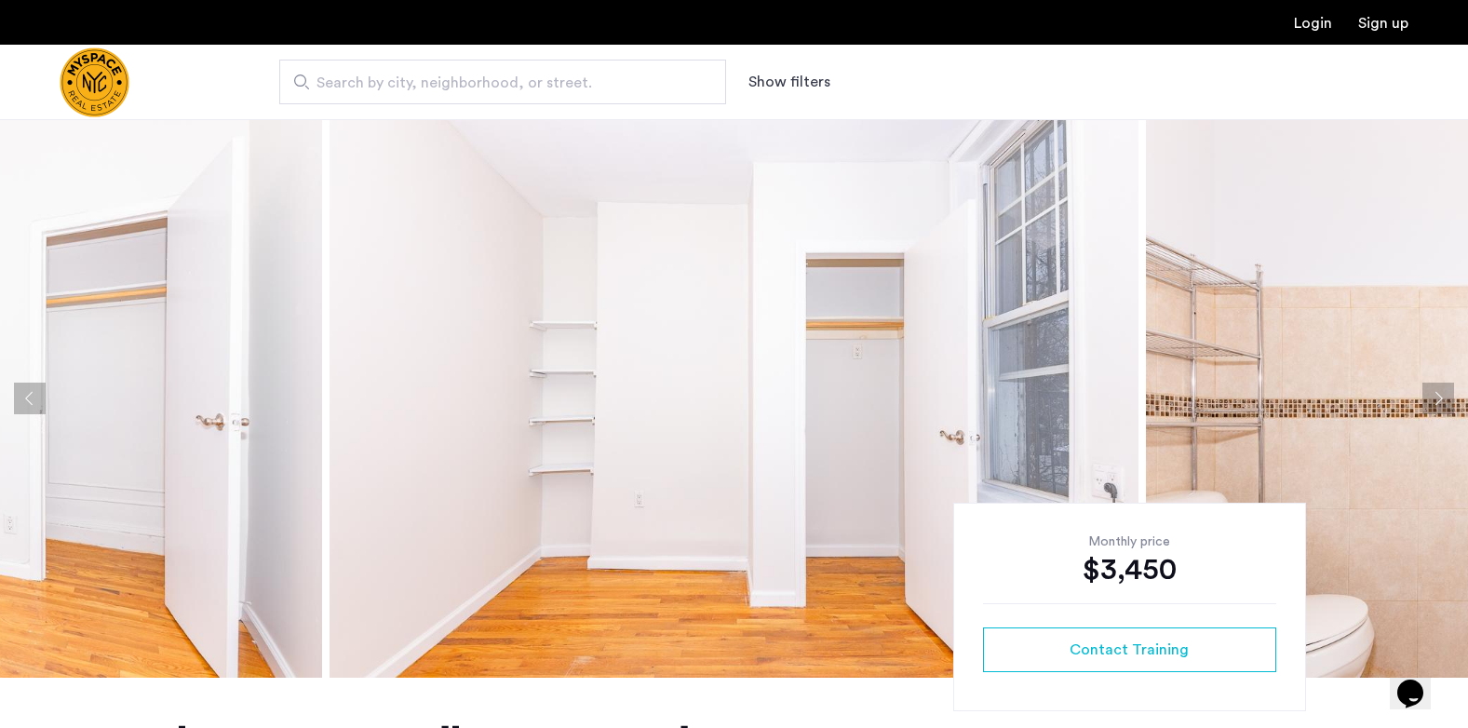
click at [1424, 401] on button "Next apartment" at bounding box center [1439, 399] width 32 height 32
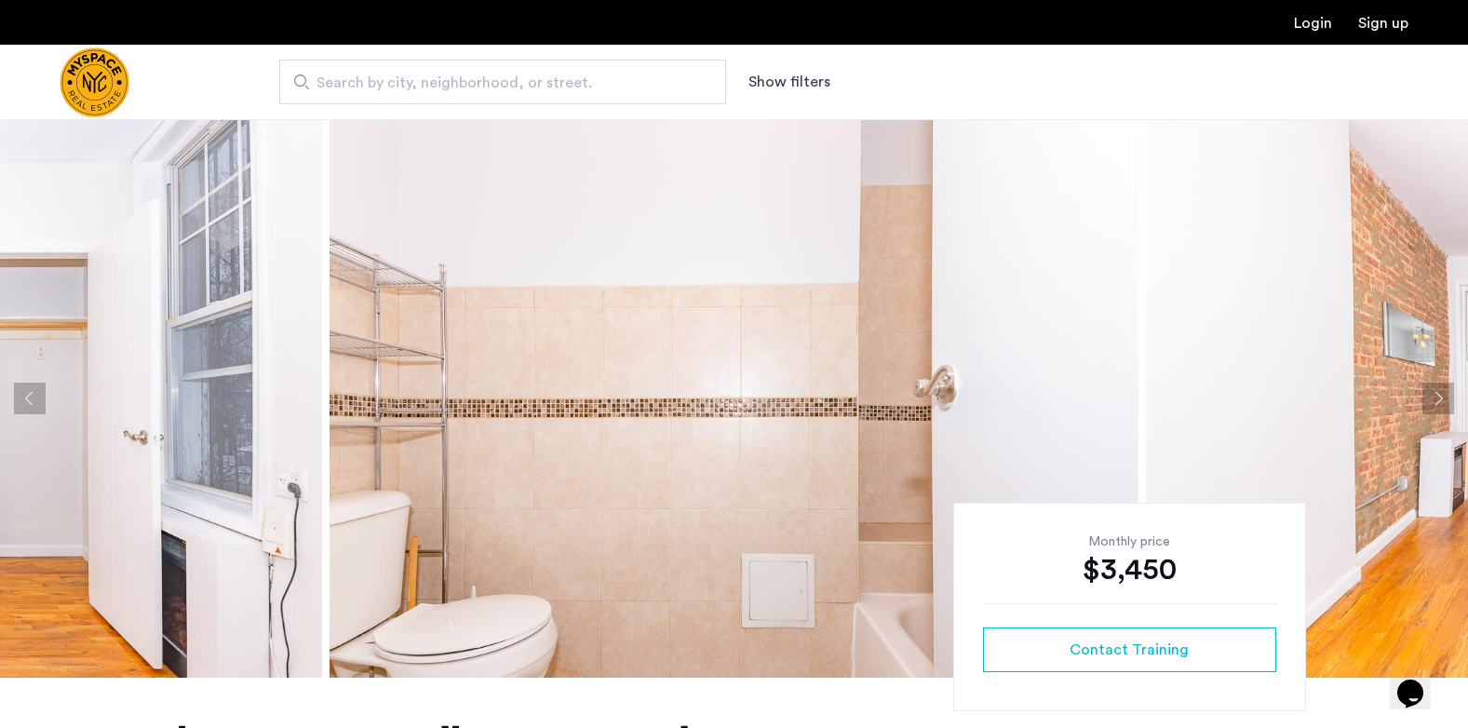
click at [1424, 401] on button "Next apartment" at bounding box center [1439, 399] width 32 height 32
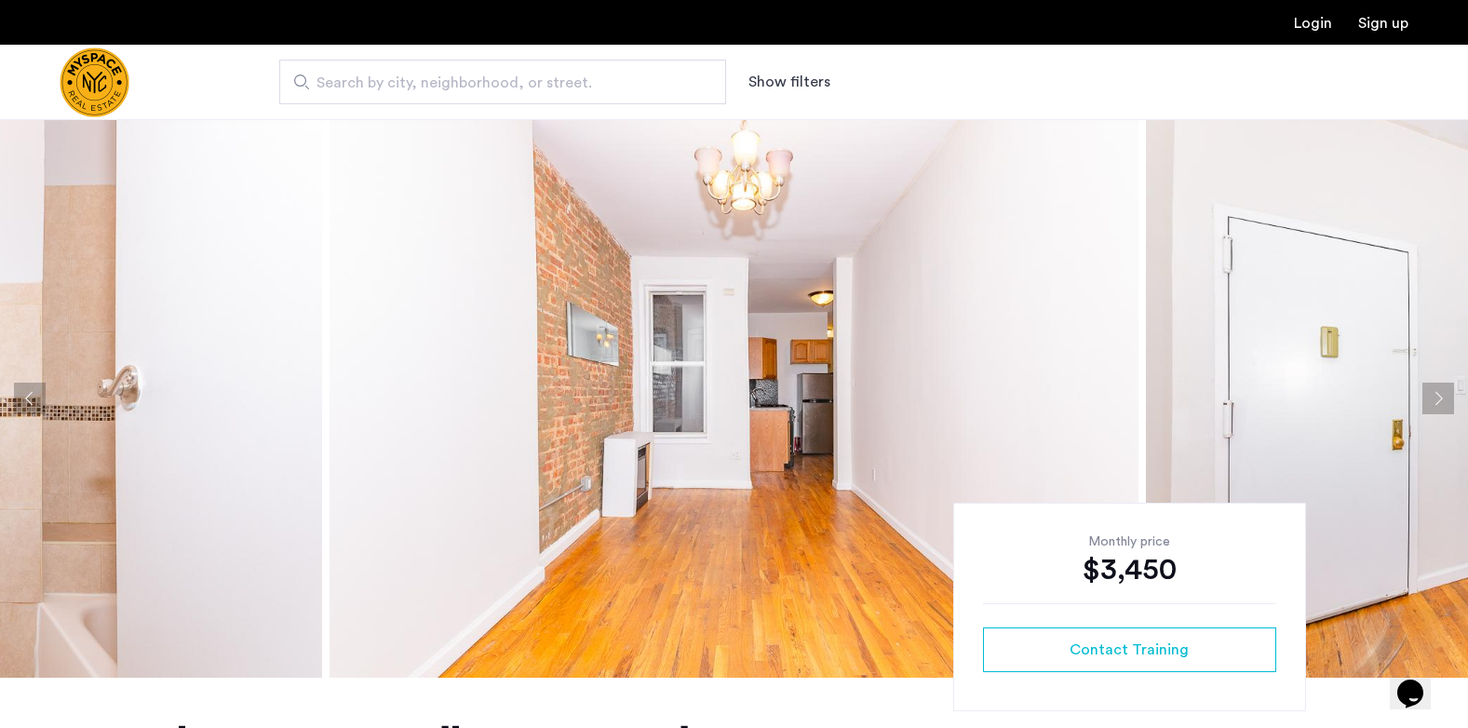
click at [1424, 401] on button "Next apartment" at bounding box center [1439, 399] width 32 height 32
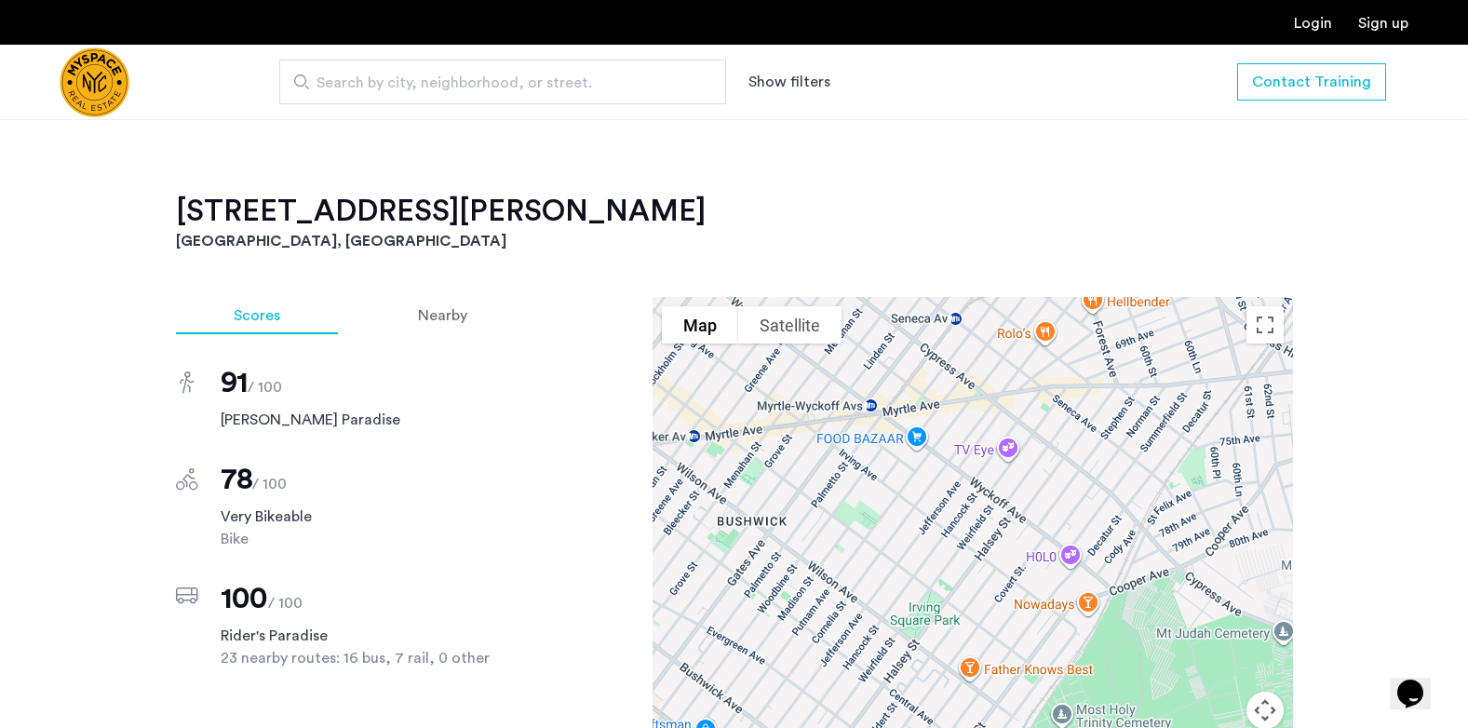
scroll to position [1508, 0]
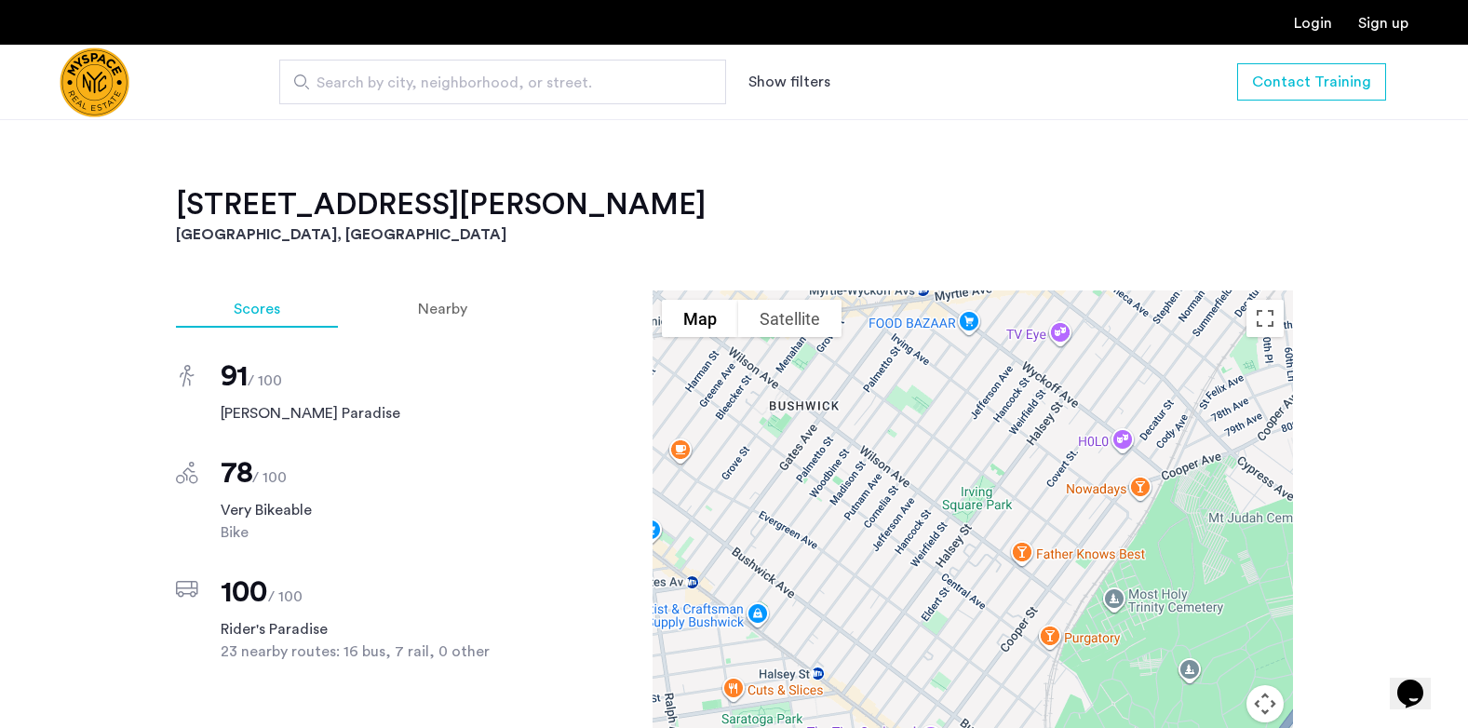
drag, startPoint x: 851, startPoint y: 526, endPoint x: 905, endPoint y: 419, distance: 119.9
click at [905, 419] on div at bounding box center [973, 551] width 641 height 521
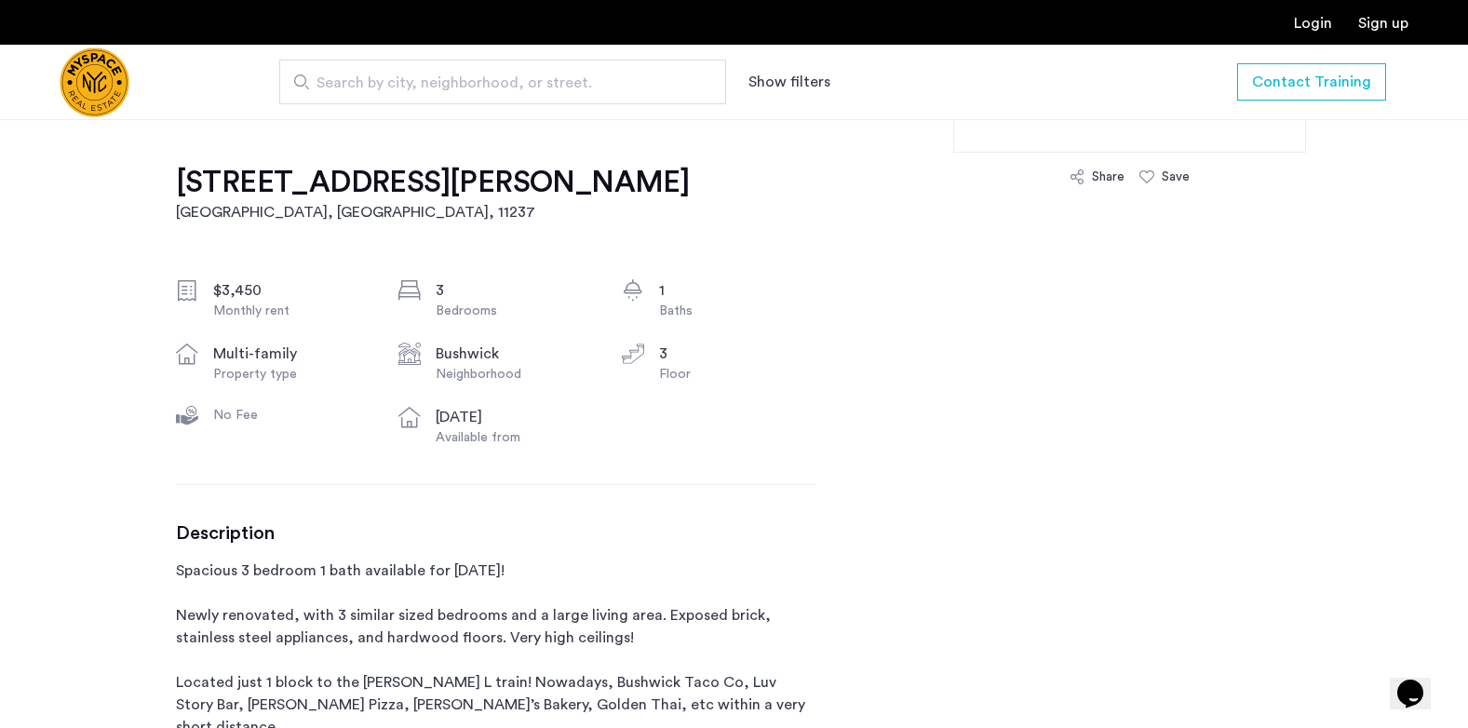
scroll to position [726, 0]
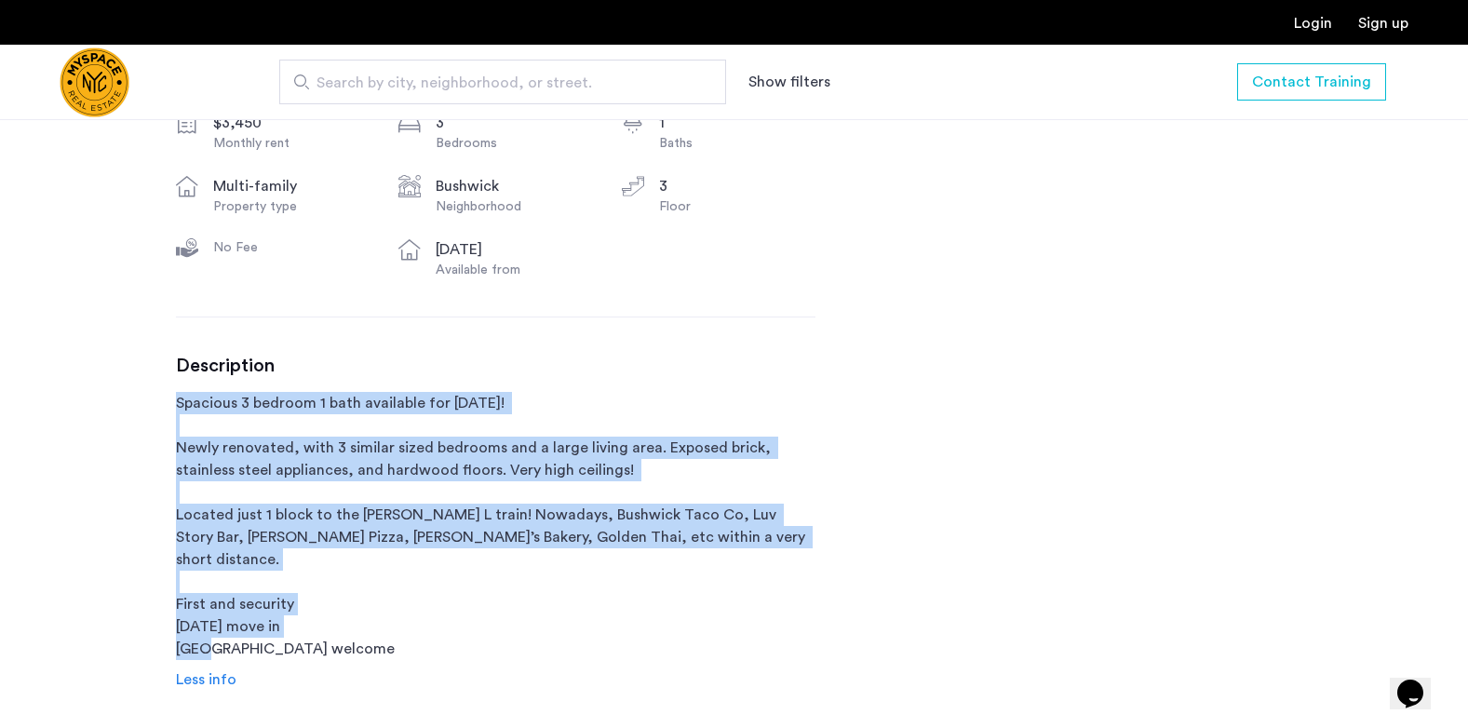
drag, startPoint x: 177, startPoint y: 399, endPoint x: 532, endPoint y: 638, distance: 427.4
click at [532, 638] on p "Spacious 3 bedroom 1 bath available for September 1st! Newly renovated, with 3 …" at bounding box center [496, 526] width 640 height 268
copy p "Spacious 3 bedroom 1 bath available for September 1st! Newly renovated, with 3 …"
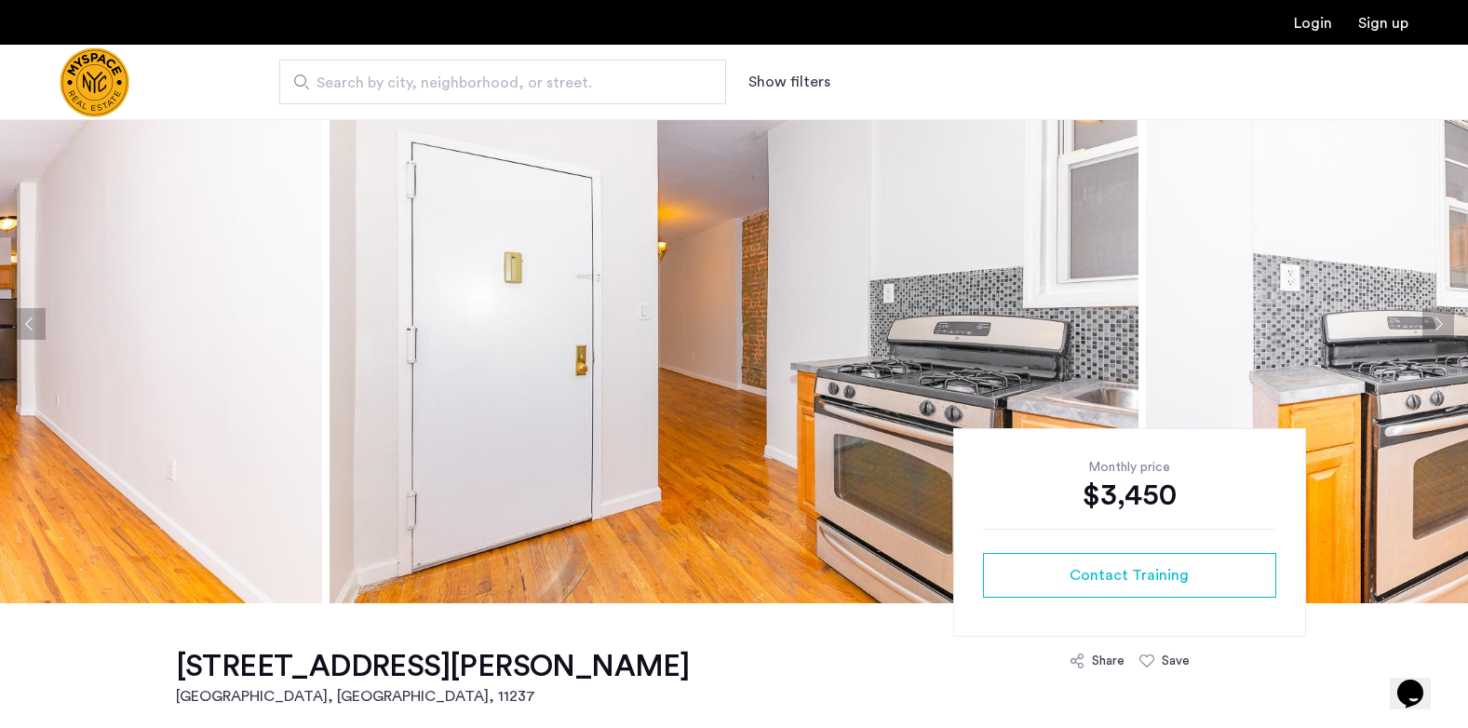
scroll to position [0, 0]
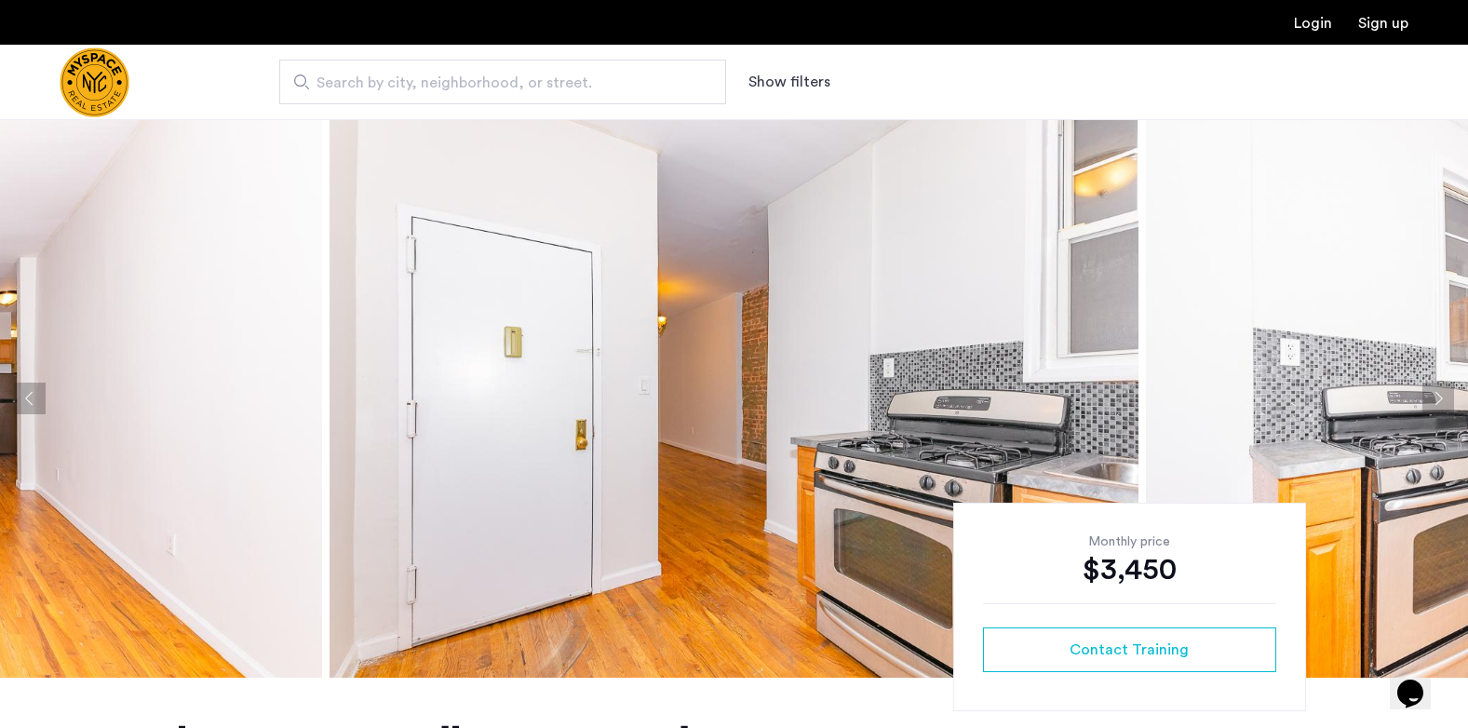
click at [1431, 404] on button "Next apartment" at bounding box center [1439, 399] width 32 height 32
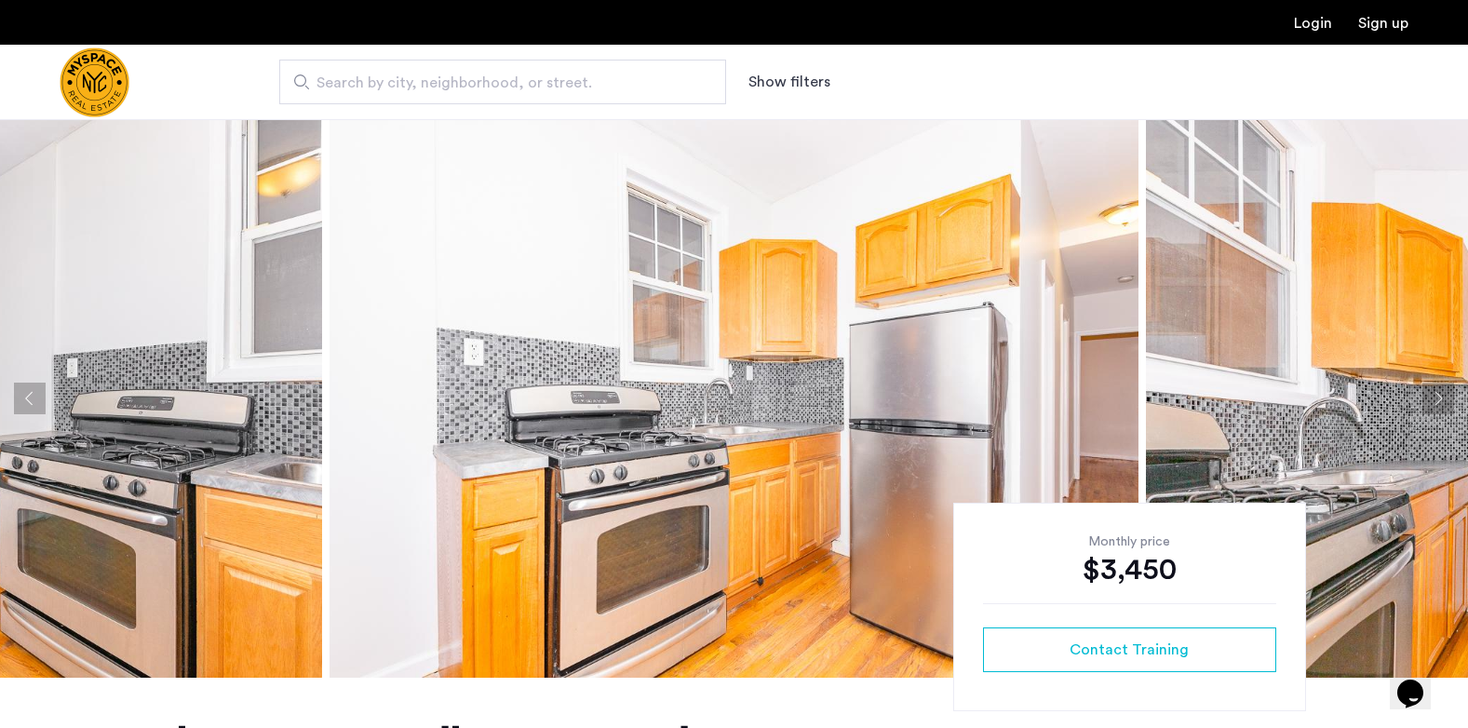
click at [1431, 404] on button "Next apartment" at bounding box center [1439, 399] width 32 height 32
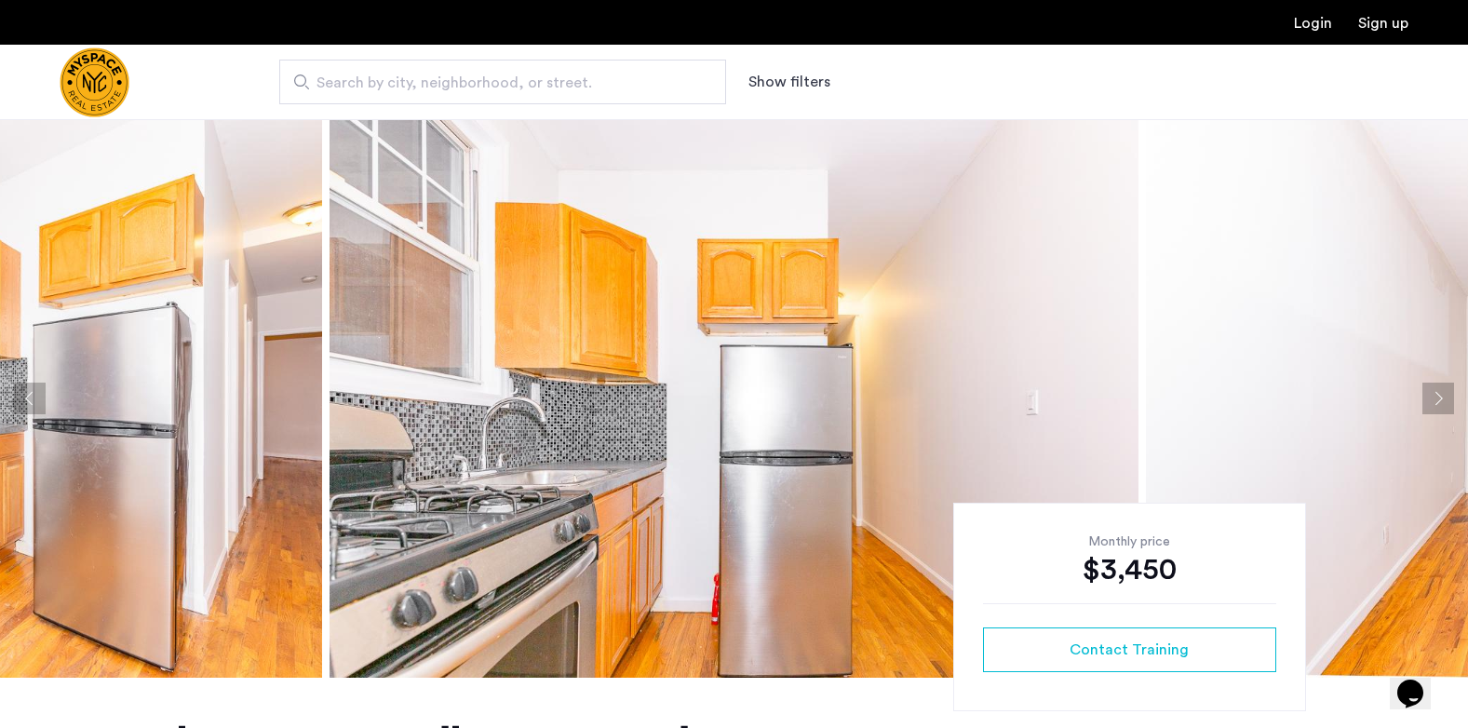
click at [1431, 404] on button "Next apartment" at bounding box center [1439, 399] width 32 height 32
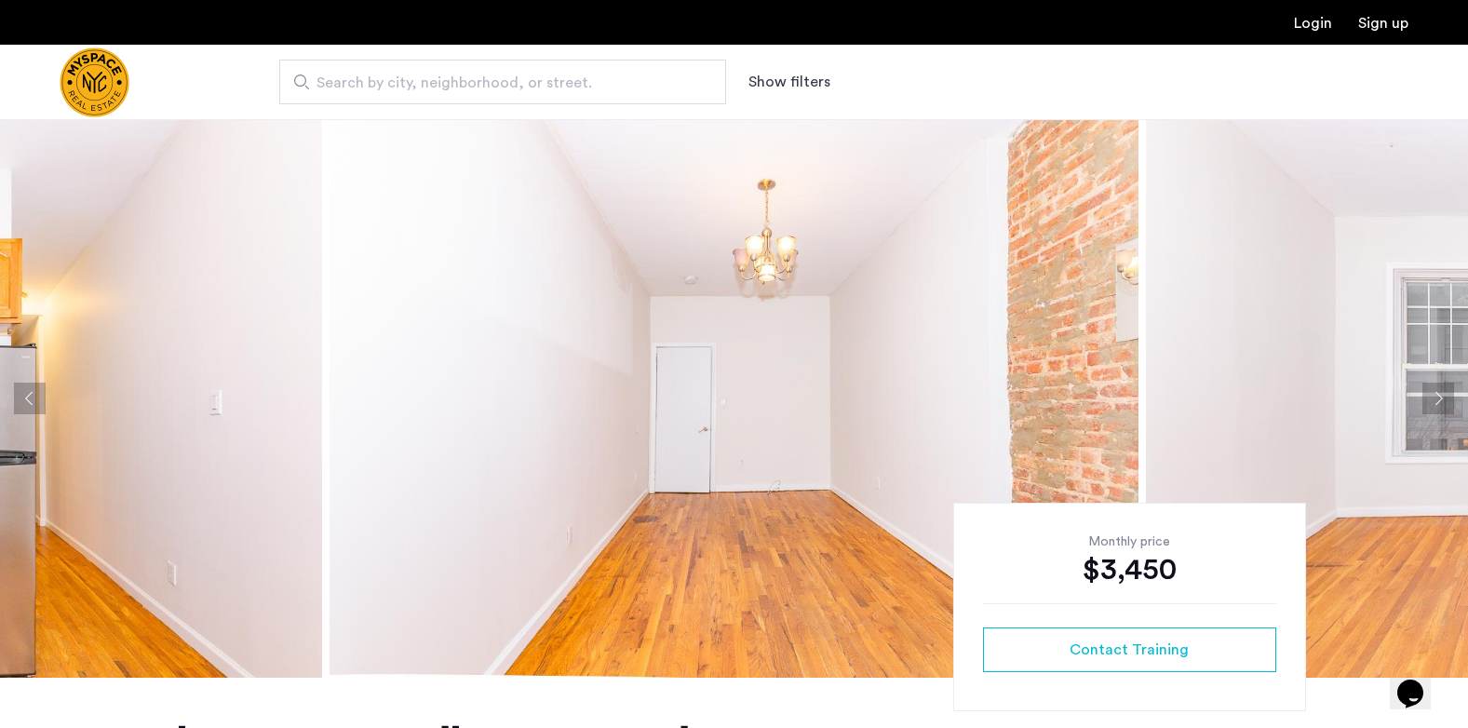
click at [1431, 404] on button "Next apartment" at bounding box center [1439, 399] width 32 height 32
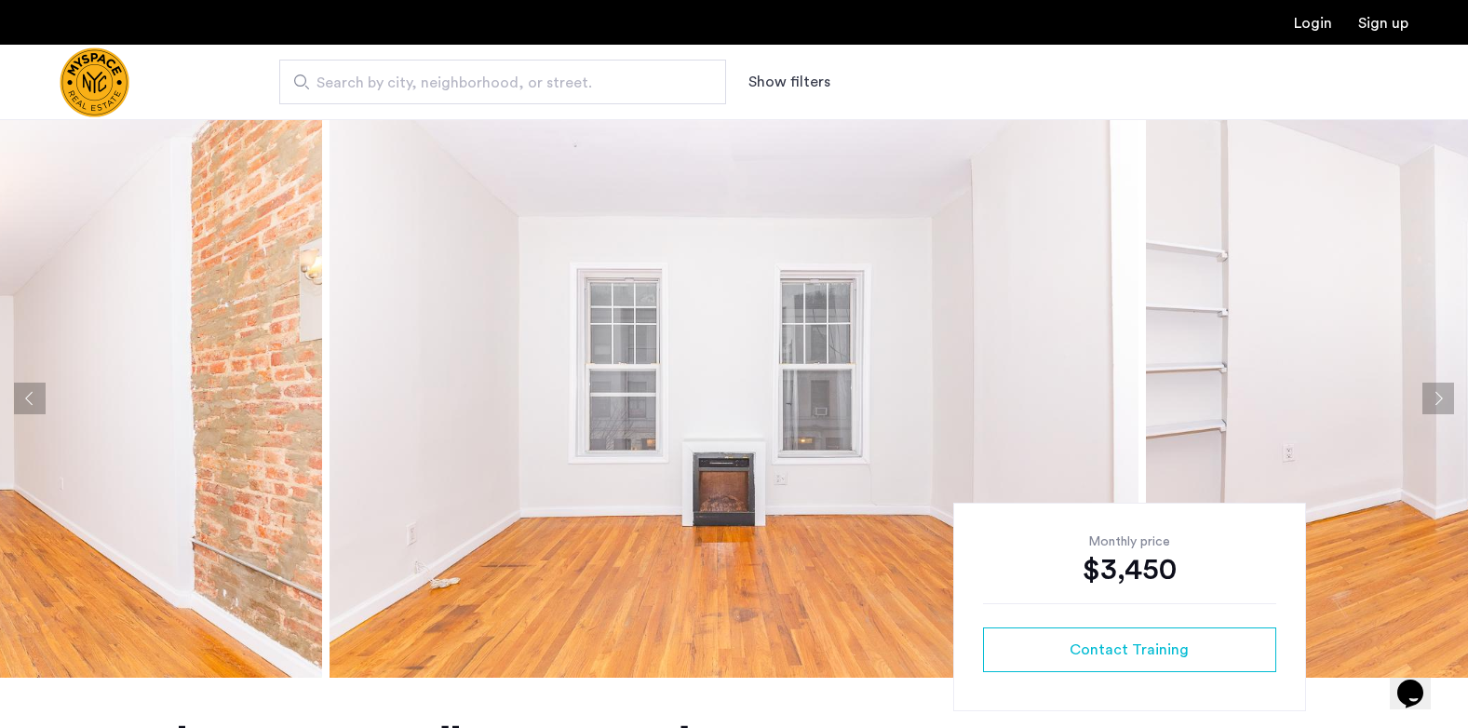
click at [1430, 398] on button "Next apartment" at bounding box center [1439, 399] width 32 height 32
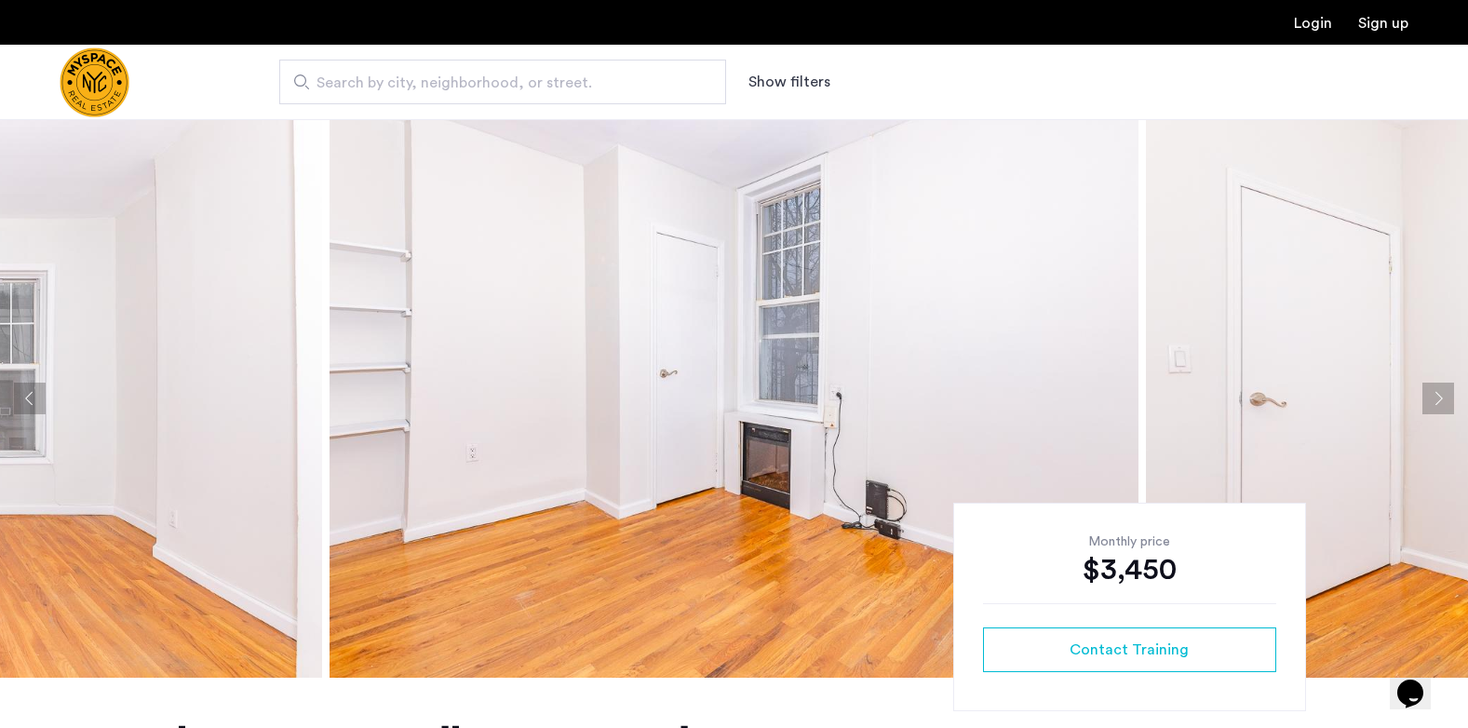
click at [1430, 398] on button "Next apartment" at bounding box center [1439, 399] width 32 height 32
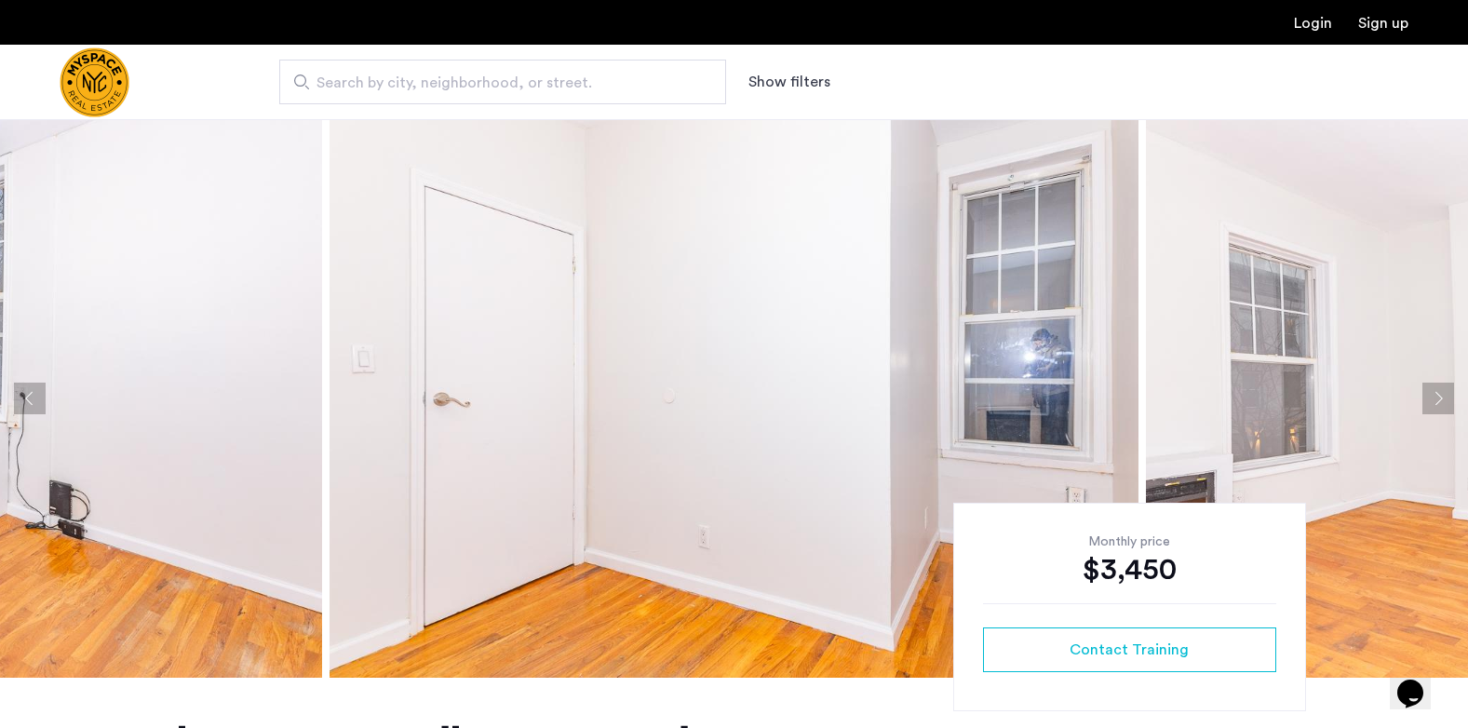
click at [1430, 398] on button "Next apartment" at bounding box center [1439, 399] width 32 height 32
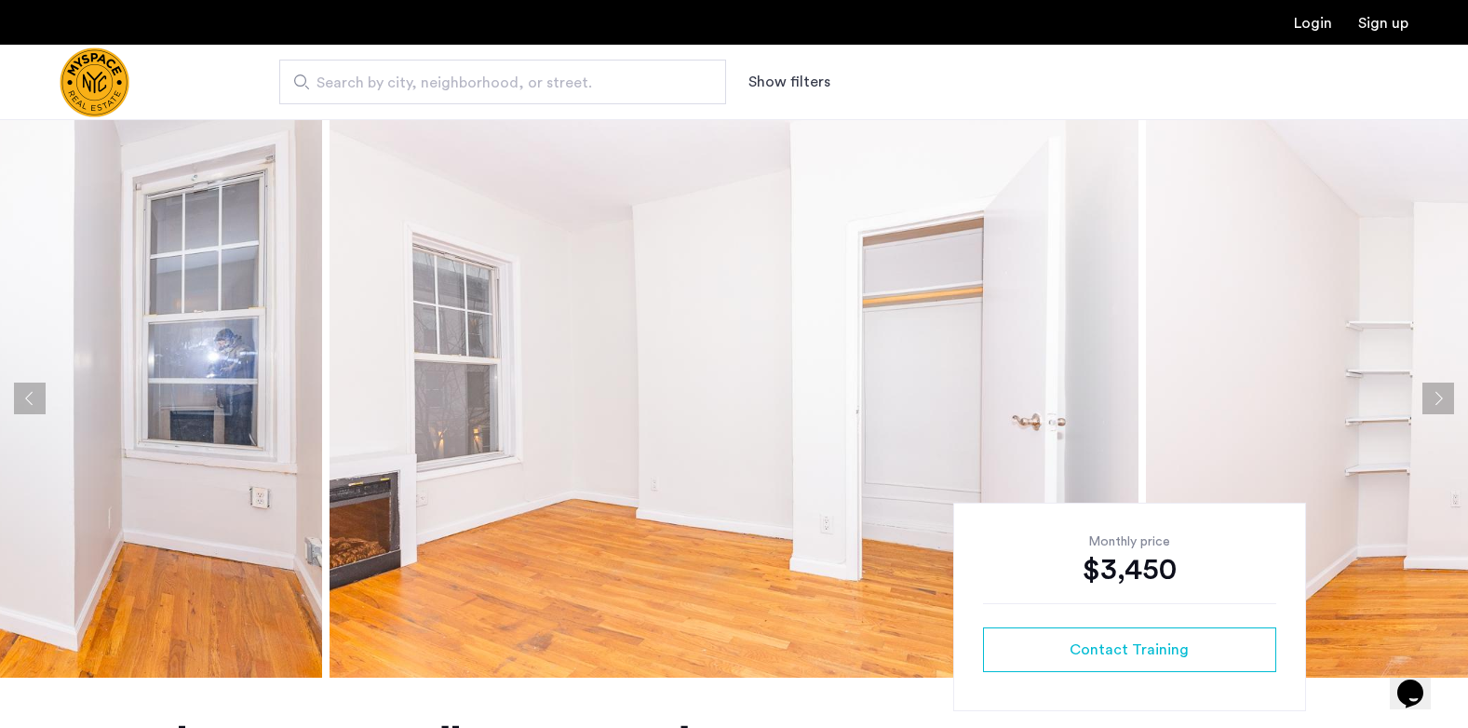
click at [1430, 398] on button "Next apartment" at bounding box center [1439, 399] width 32 height 32
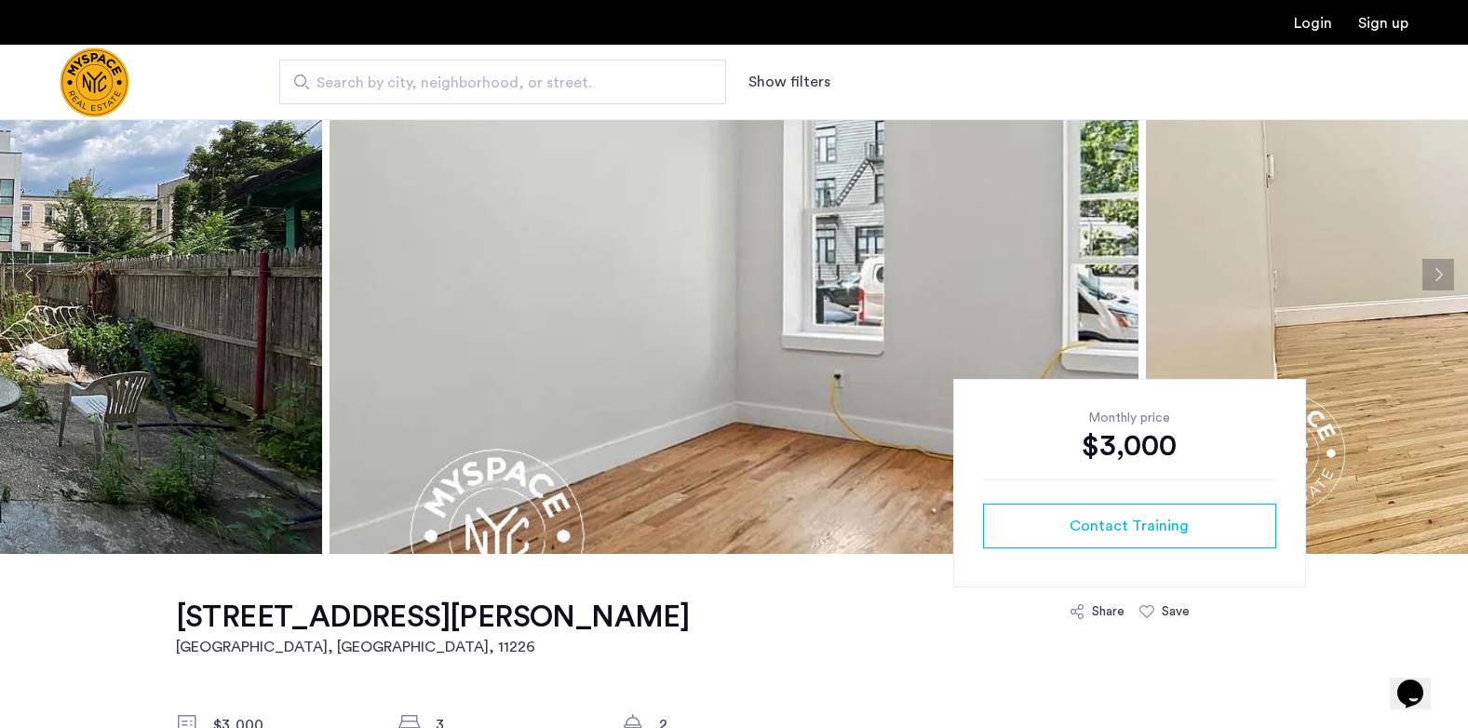
scroll to position [81, 0]
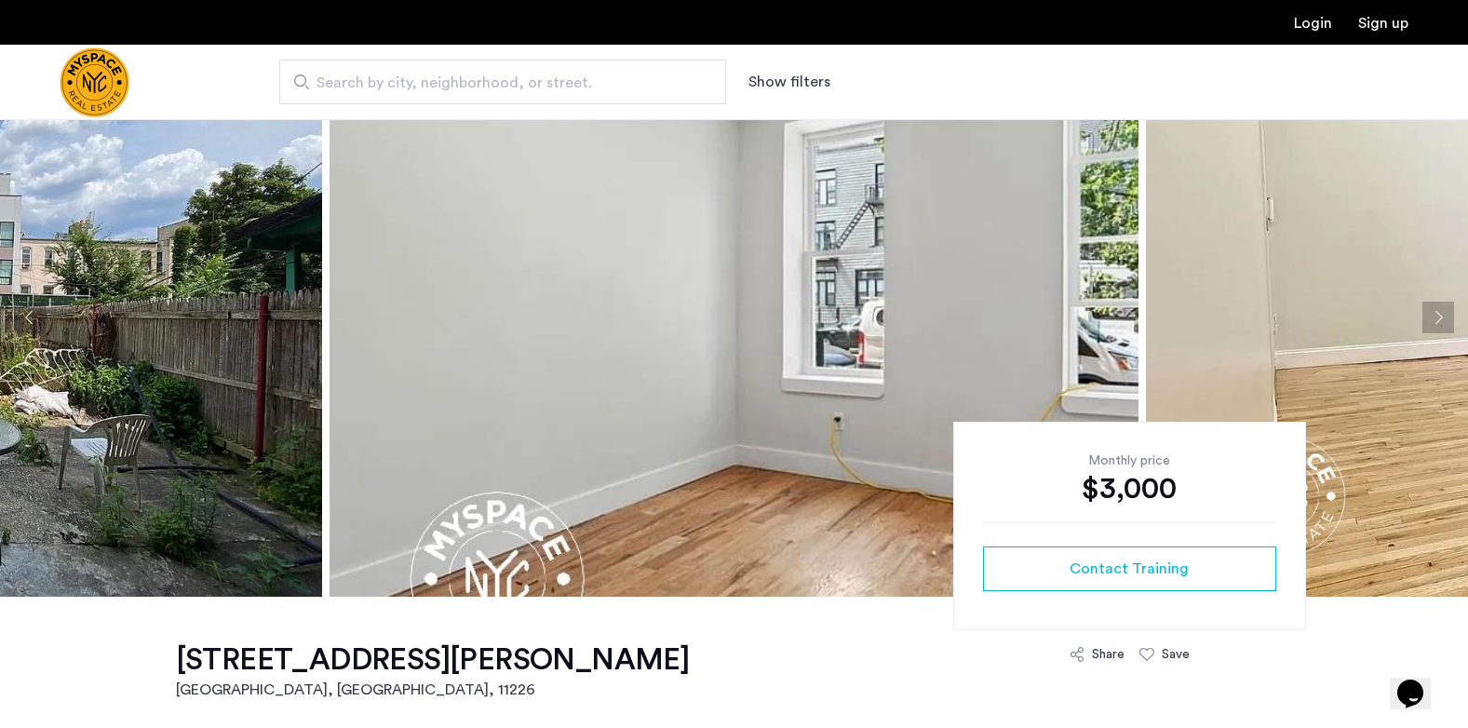
click at [1432, 323] on button "Next apartment" at bounding box center [1439, 318] width 32 height 32
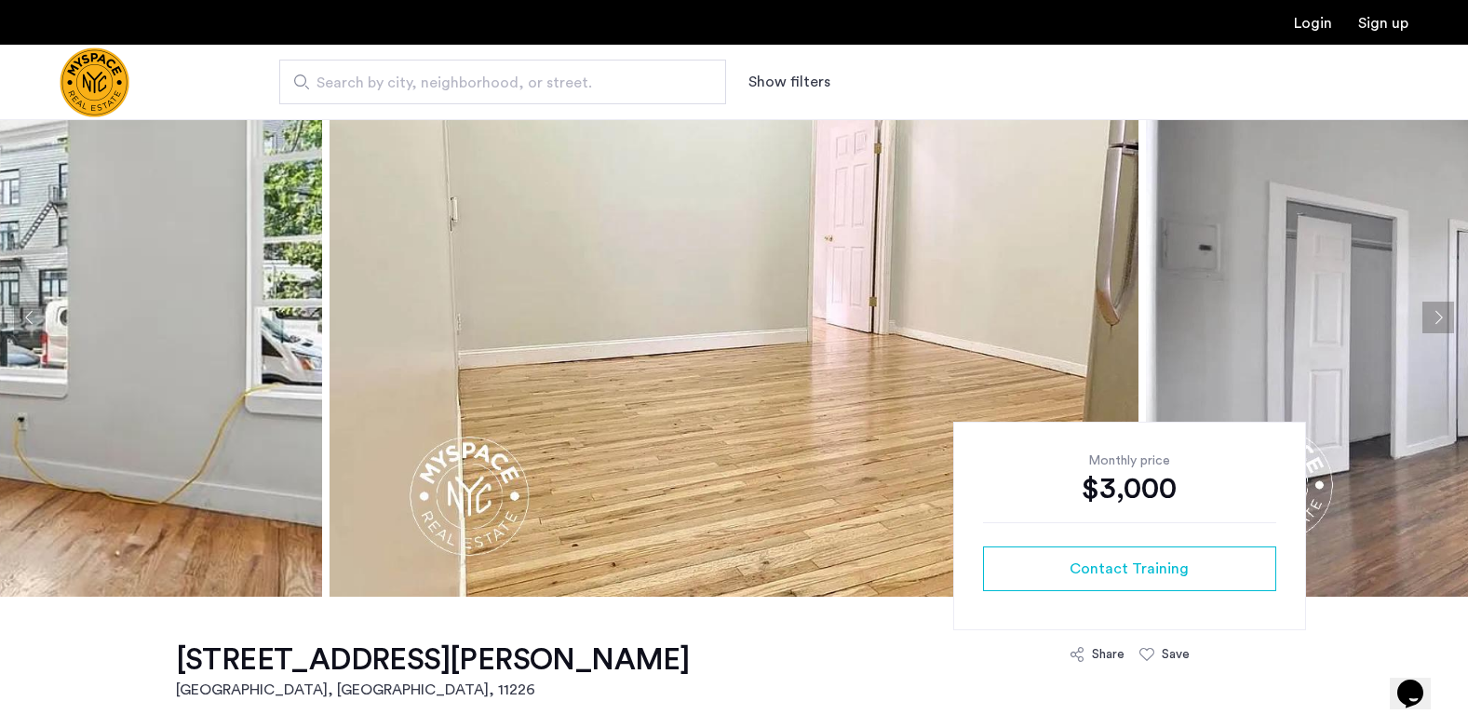
click at [1432, 323] on button "Next apartment" at bounding box center [1439, 318] width 32 height 32
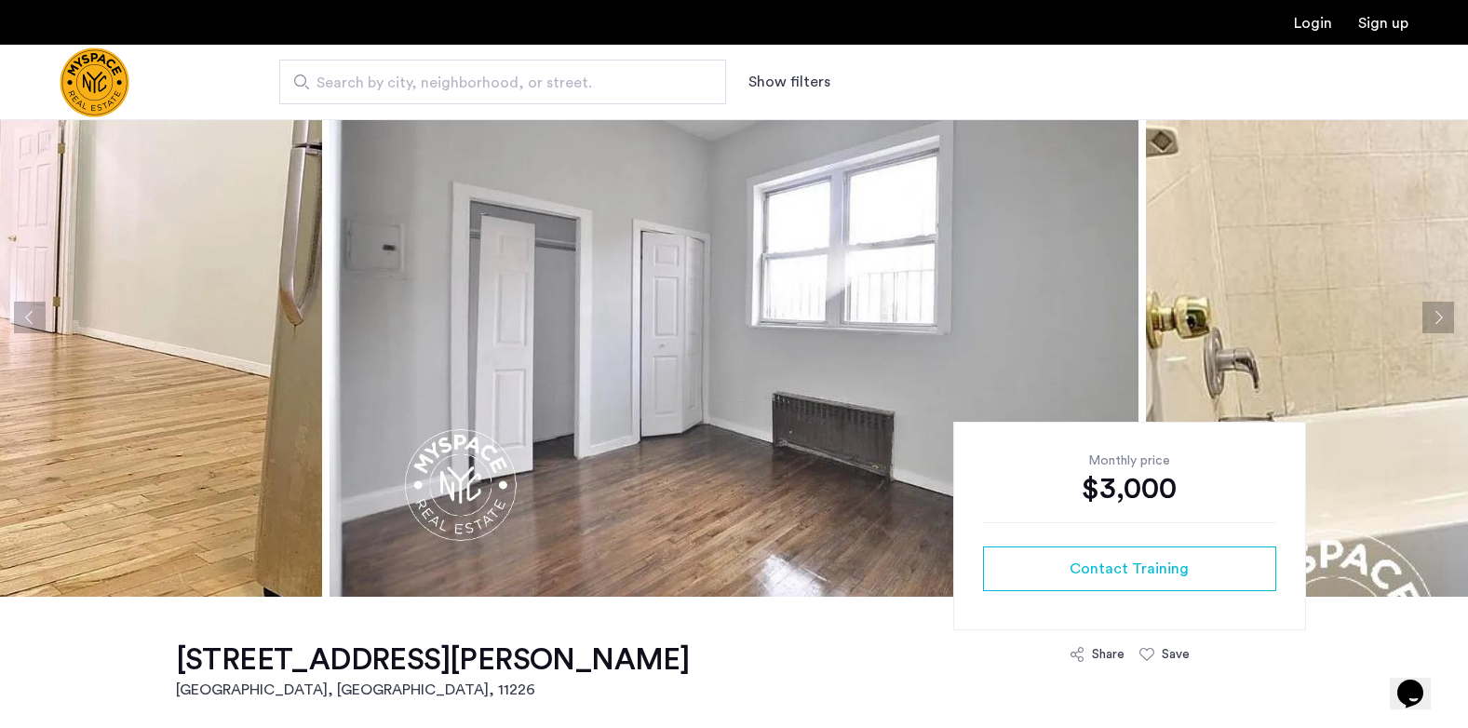
click at [1432, 323] on button "Next apartment" at bounding box center [1439, 318] width 32 height 32
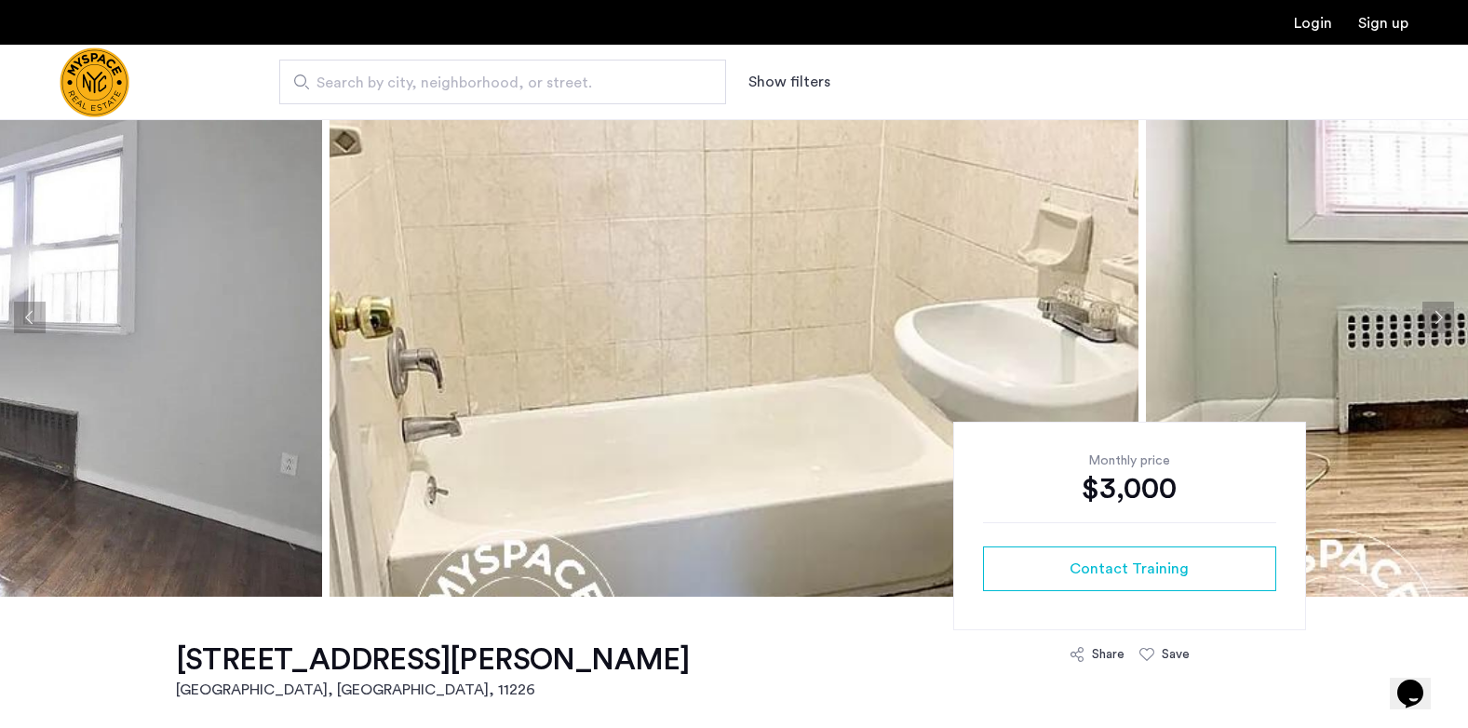
click at [1432, 323] on button "Next apartment" at bounding box center [1439, 318] width 32 height 32
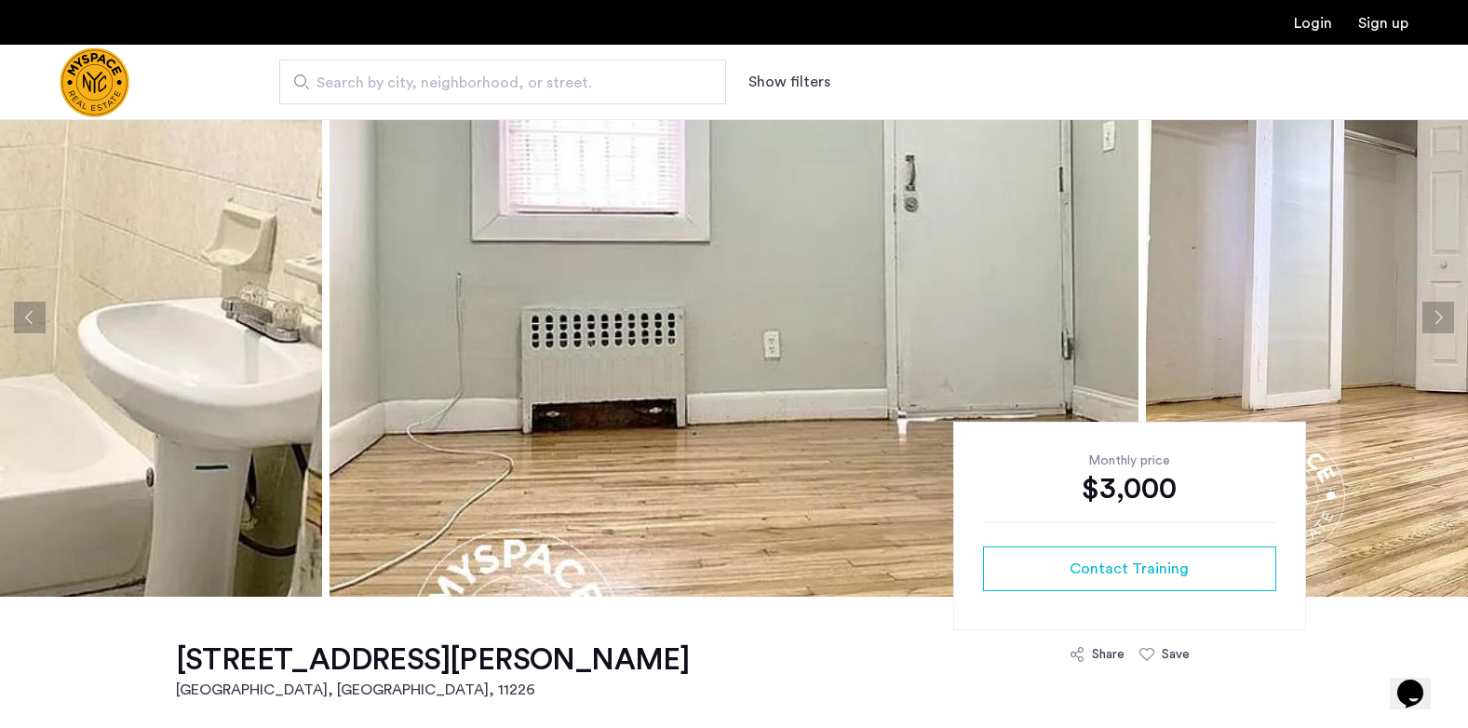
click at [1432, 323] on button "Next apartment" at bounding box center [1439, 318] width 32 height 32
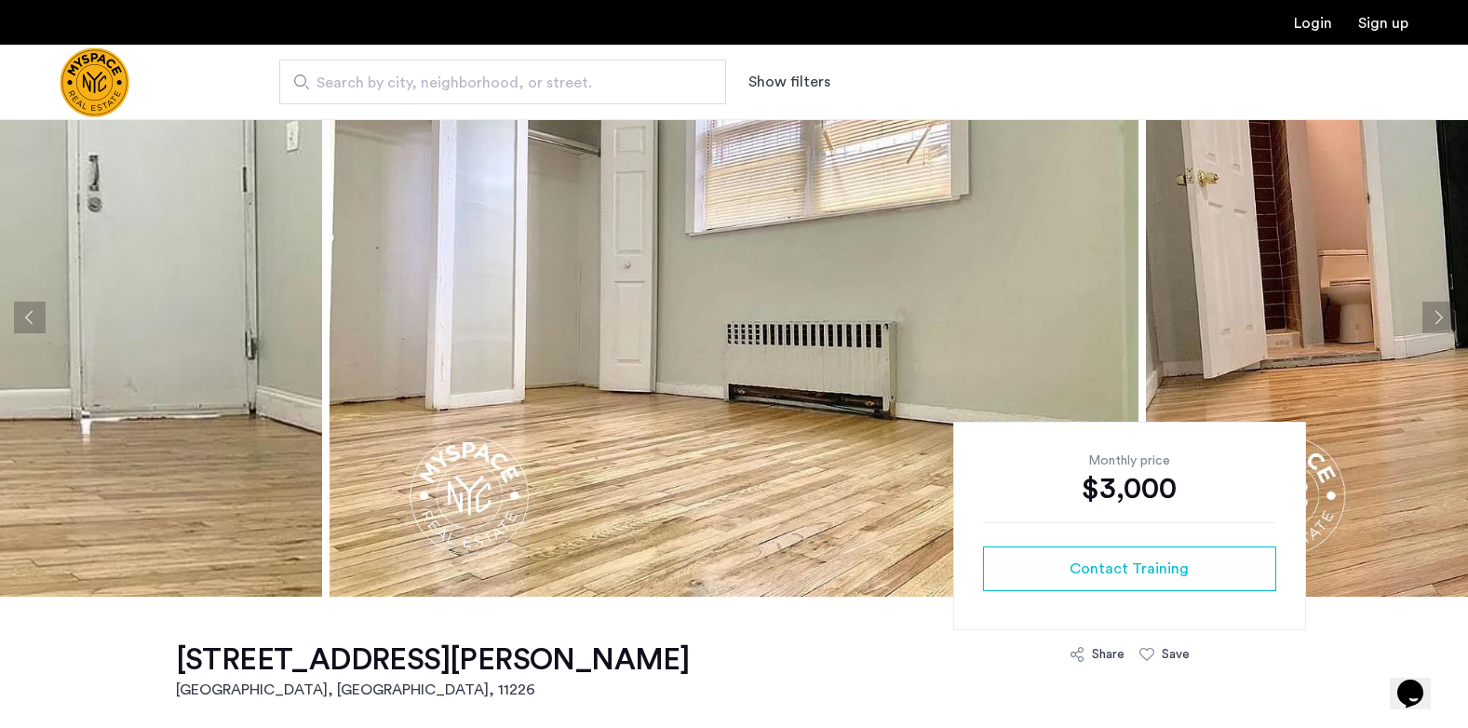
click at [1432, 323] on button "Next apartment" at bounding box center [1439, 318] width 32 height 32
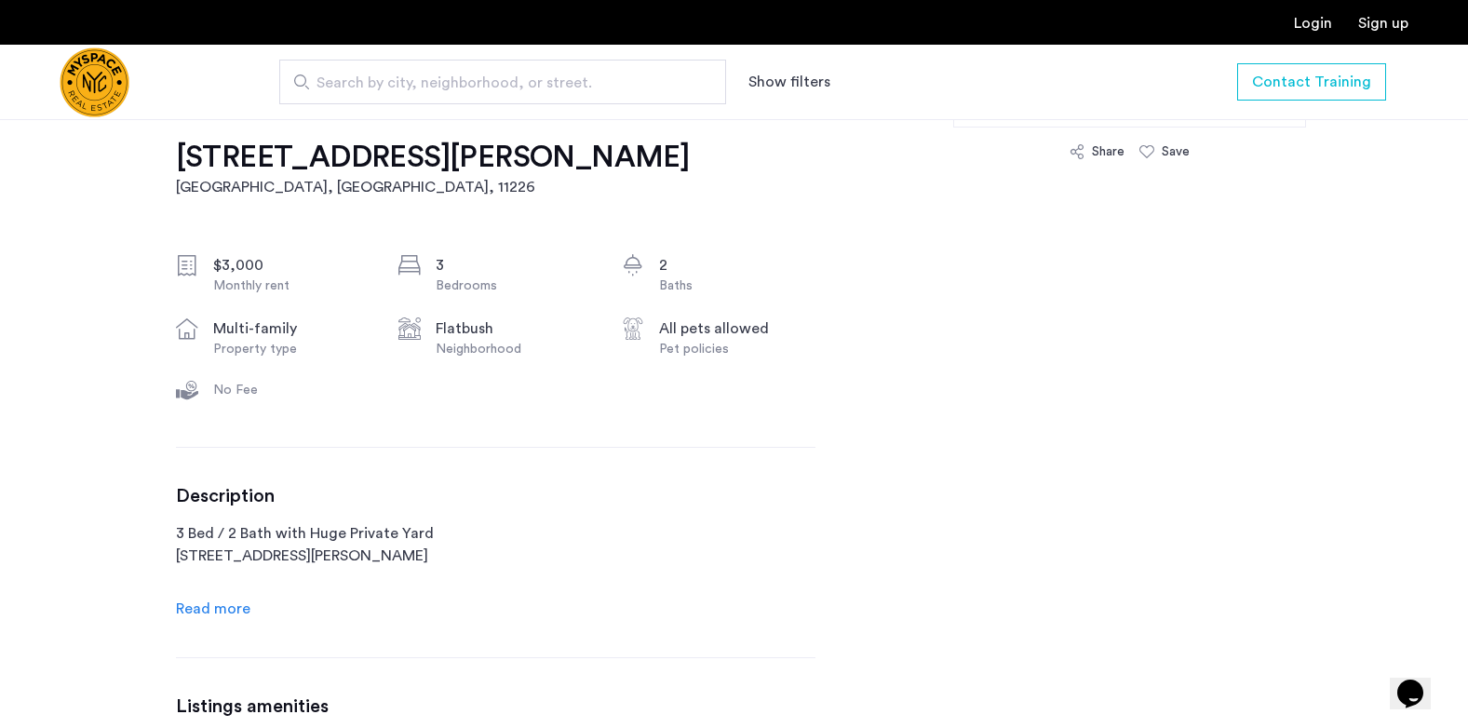
scroll to position [645, 0]
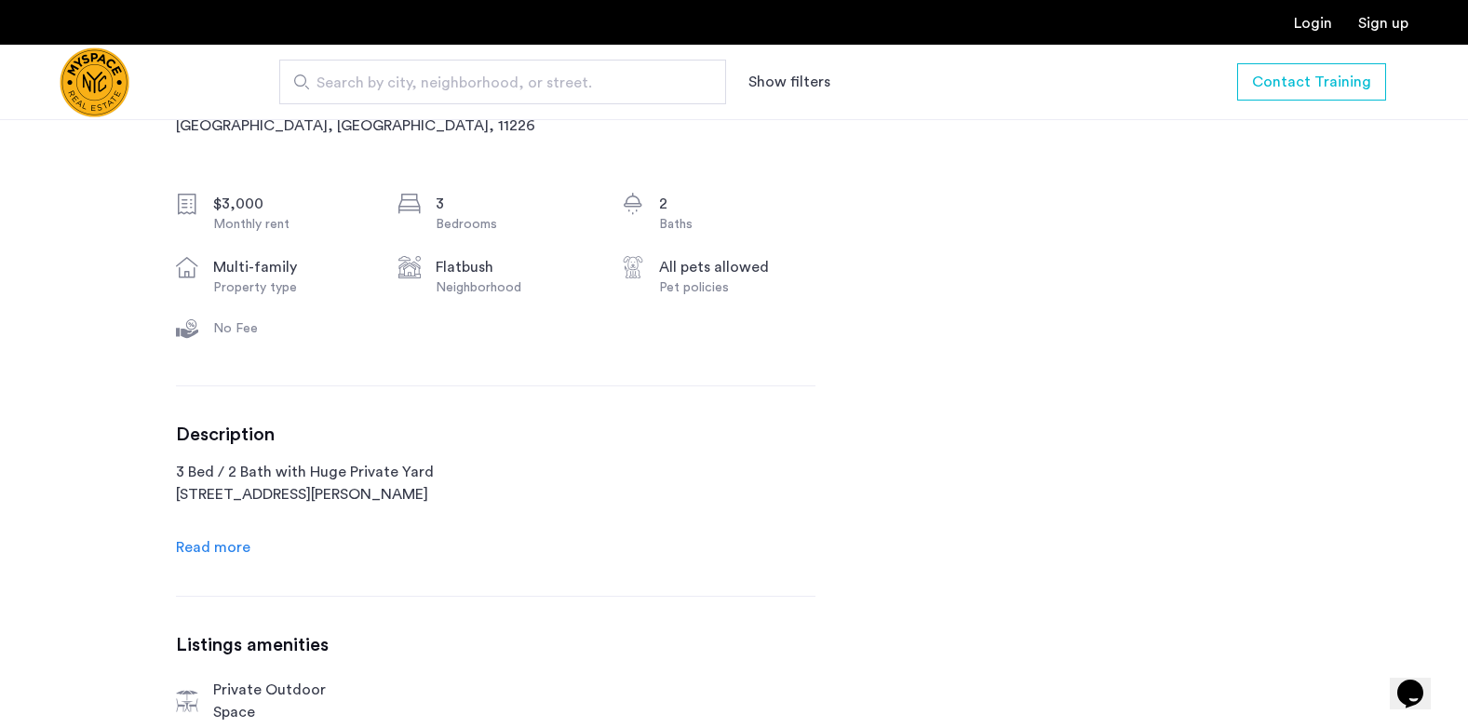
click at [213, 543] on span "Read more" at bounding box center [213, 547] width 74 height 15
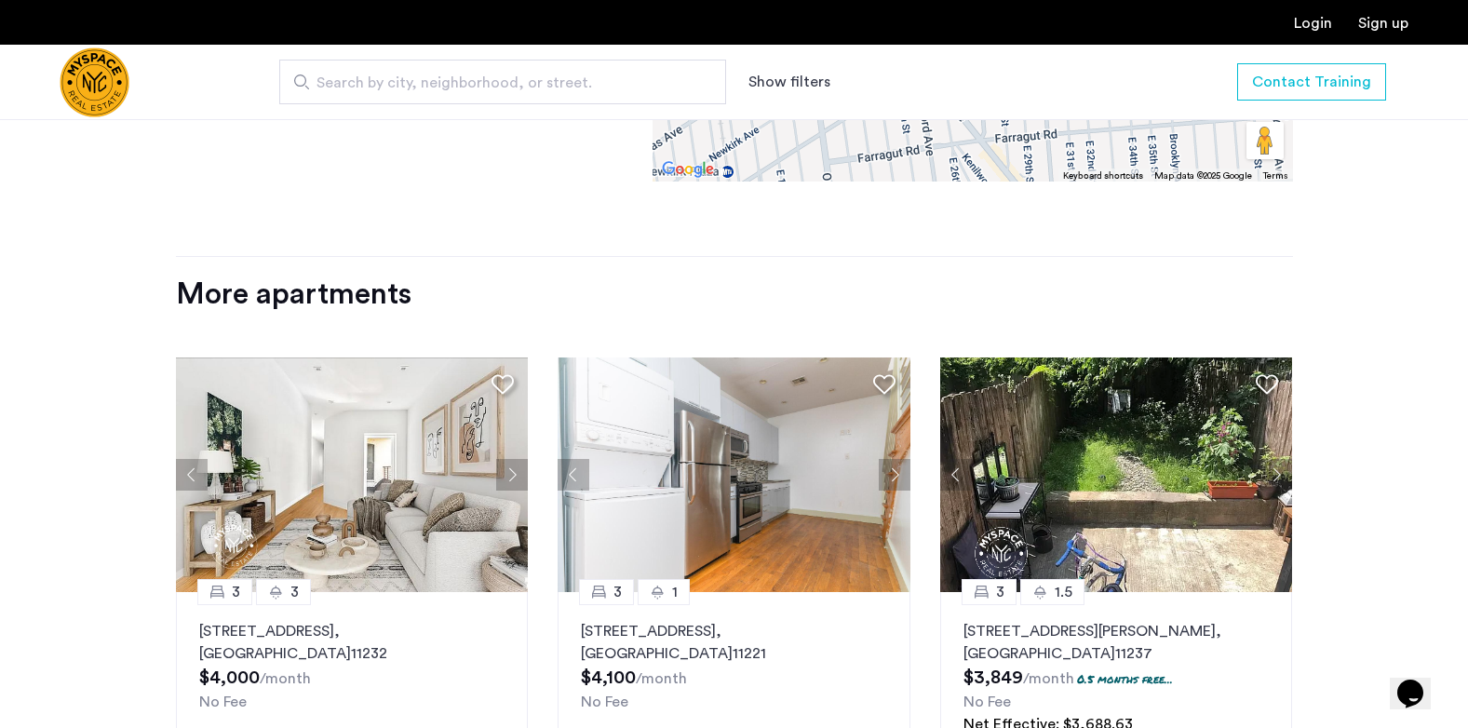
scroll to position [2260, 0]
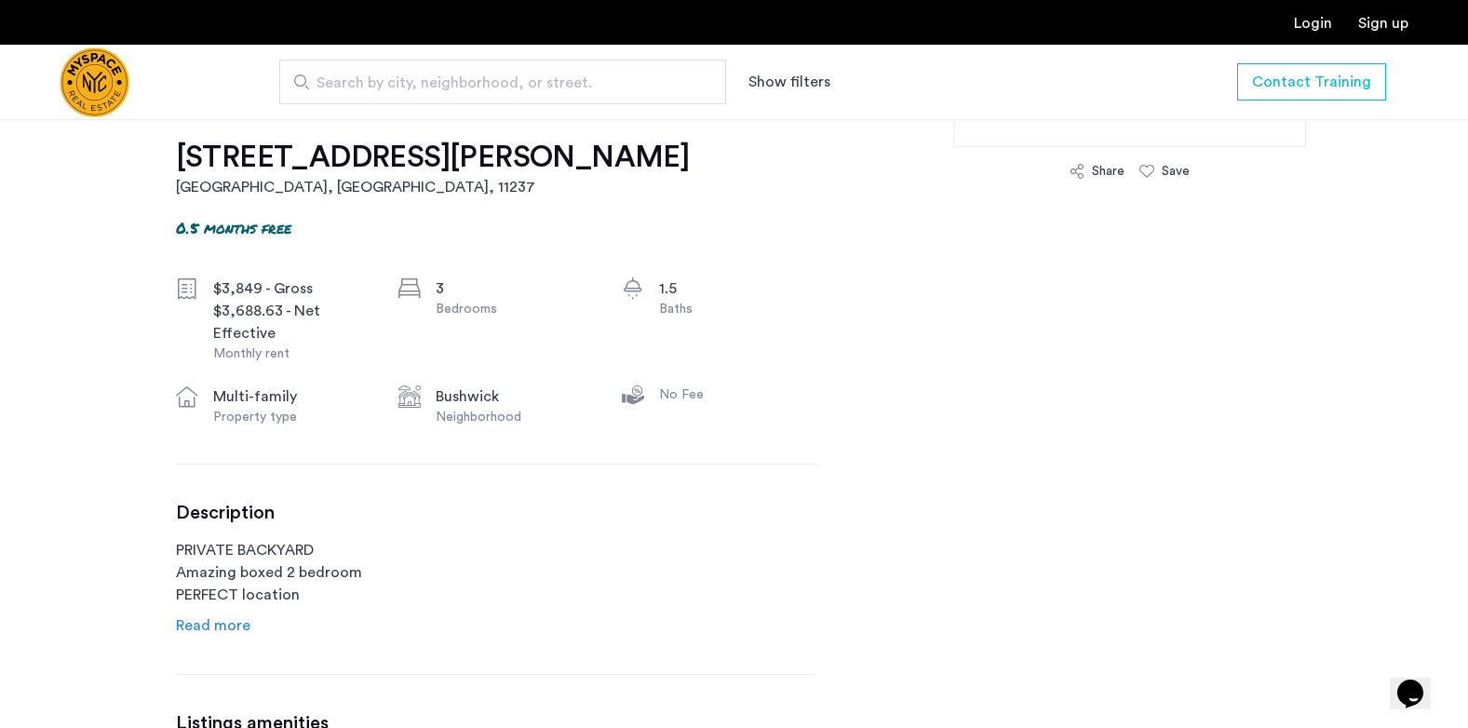
scroll to position [577, 0]
